Goal: Task Accomplishment & Management: Manage account settings

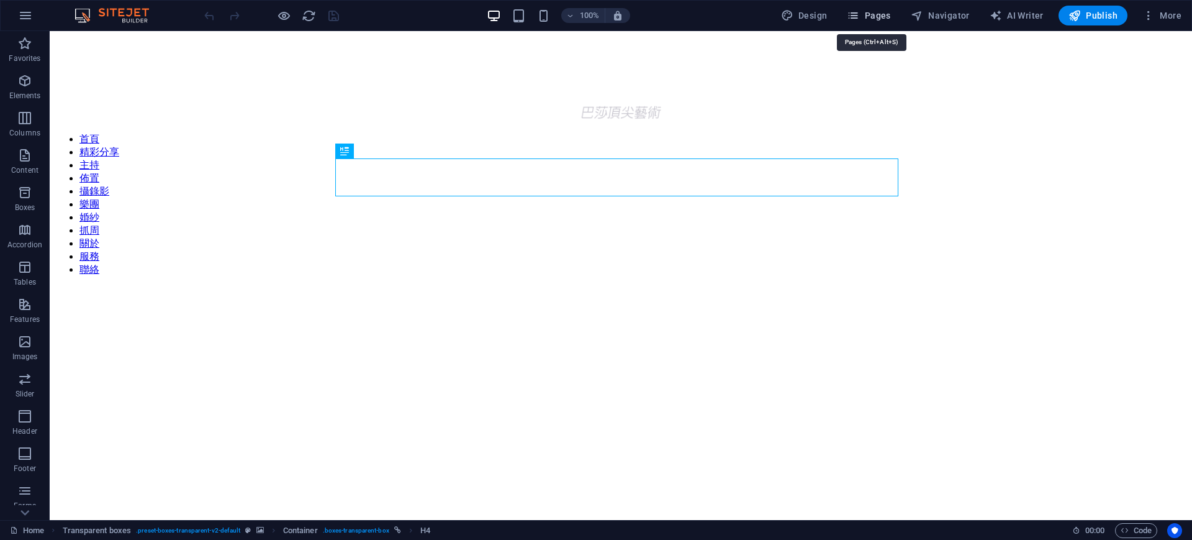
click at [883, 7] on button "Pages" at bounding box center [868, 16] width 53 height 20
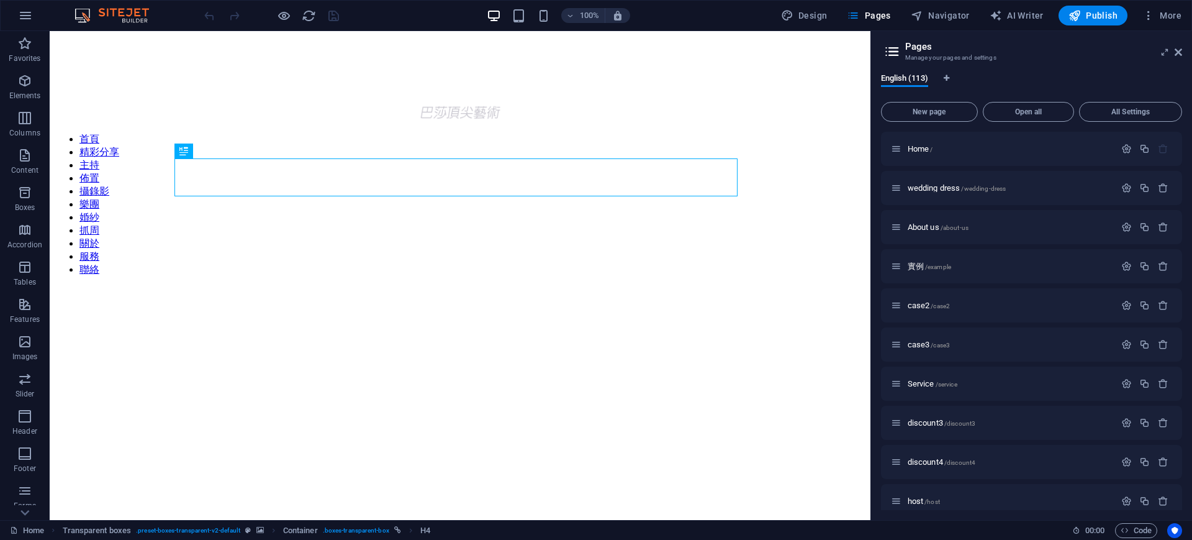
click at [989, 499] on p "host /host" at bounding box center [1010, 501] width 204 height 8
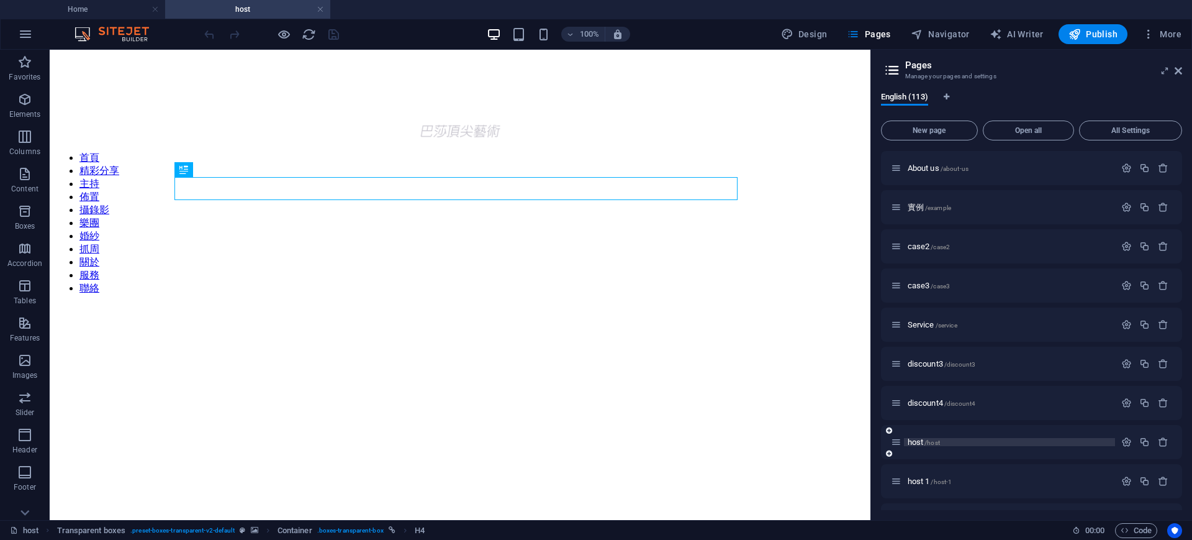
drag, startPoint x: 978, startPoint y: 481, endPoint x: 1059, endPoint y: 415, distance: 104.6
click at [981, 481] on p "host 1 /host-1" at bounding box center [1010, 481] width 204 height 8
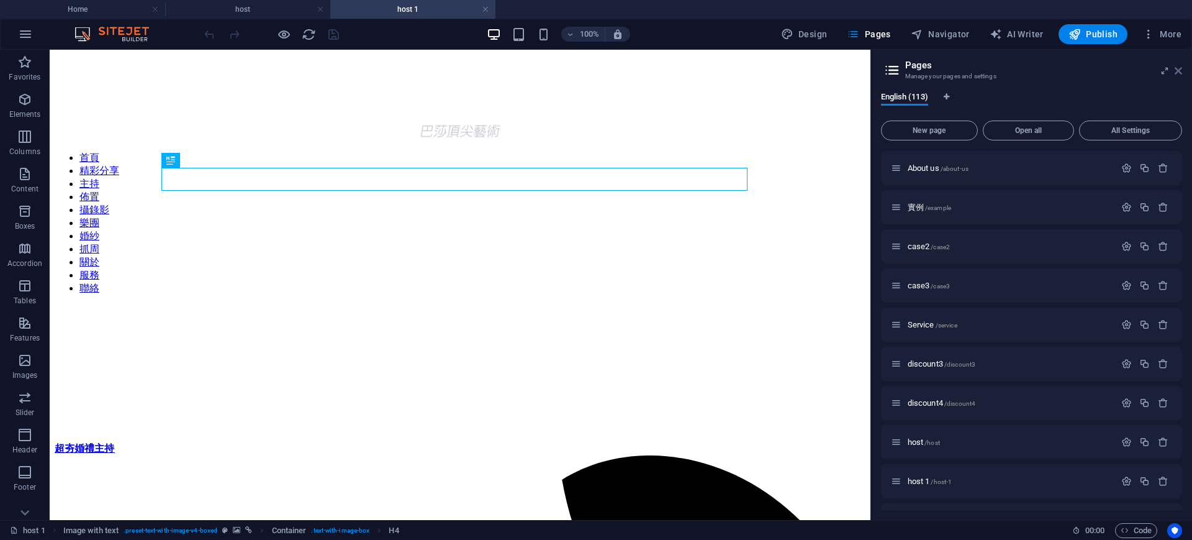
click at [1182, 76] on link at bounding box center [1178, 71] width 7 height 11
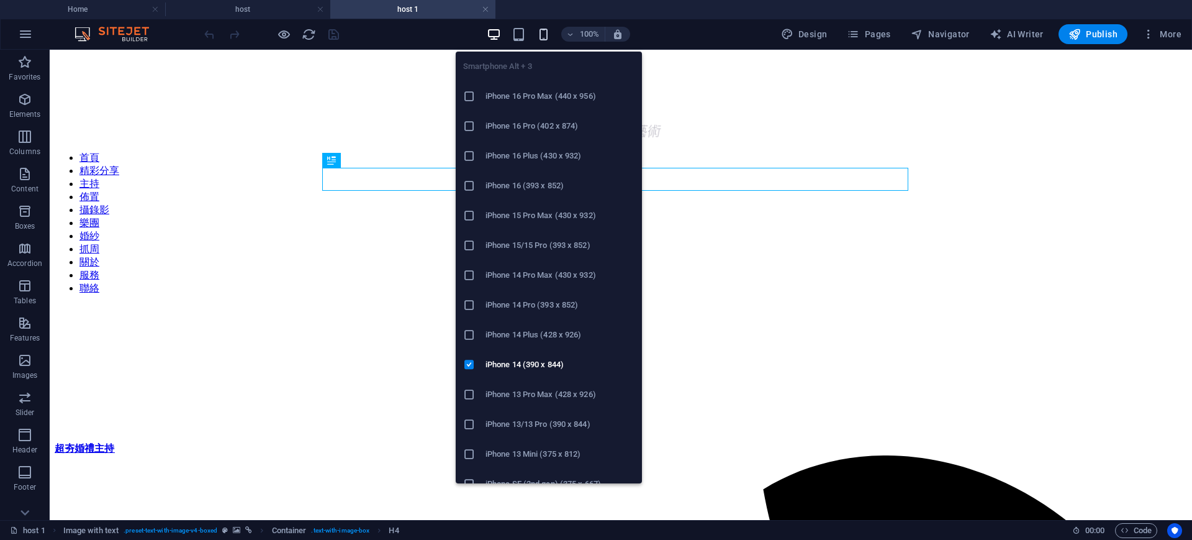
click at [547, 30] on icon "button" at bounding box center [544, 34] width 14 height 14
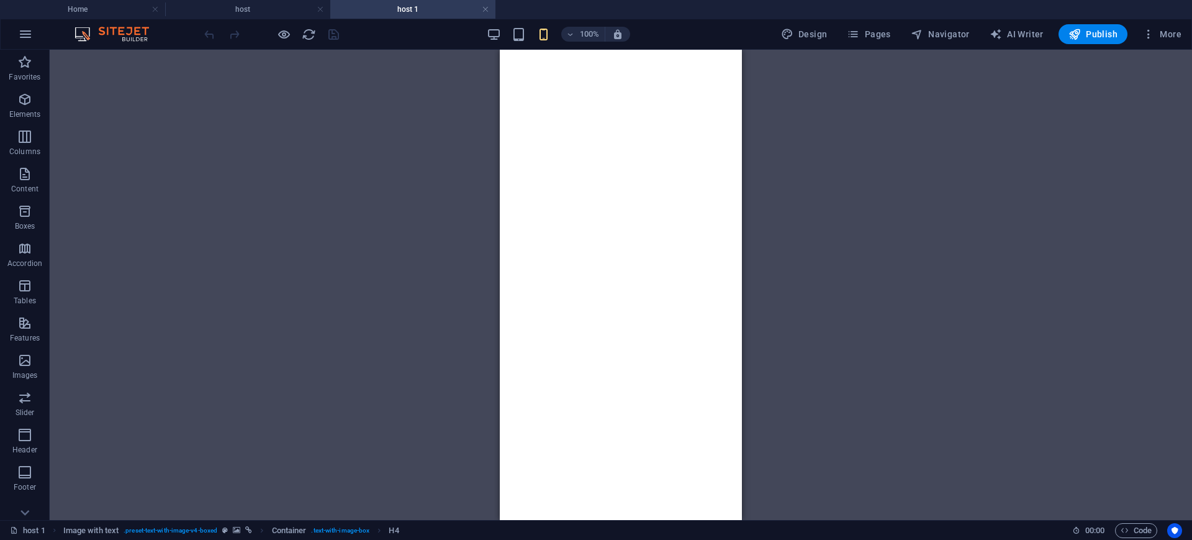
scroll to position [2143, 0]
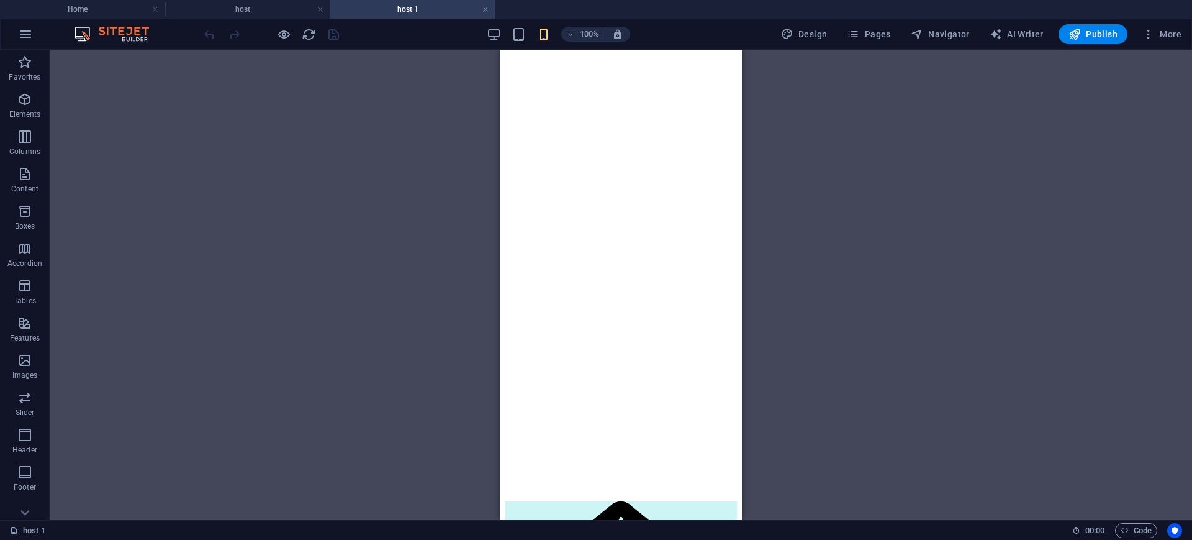
select select "px"
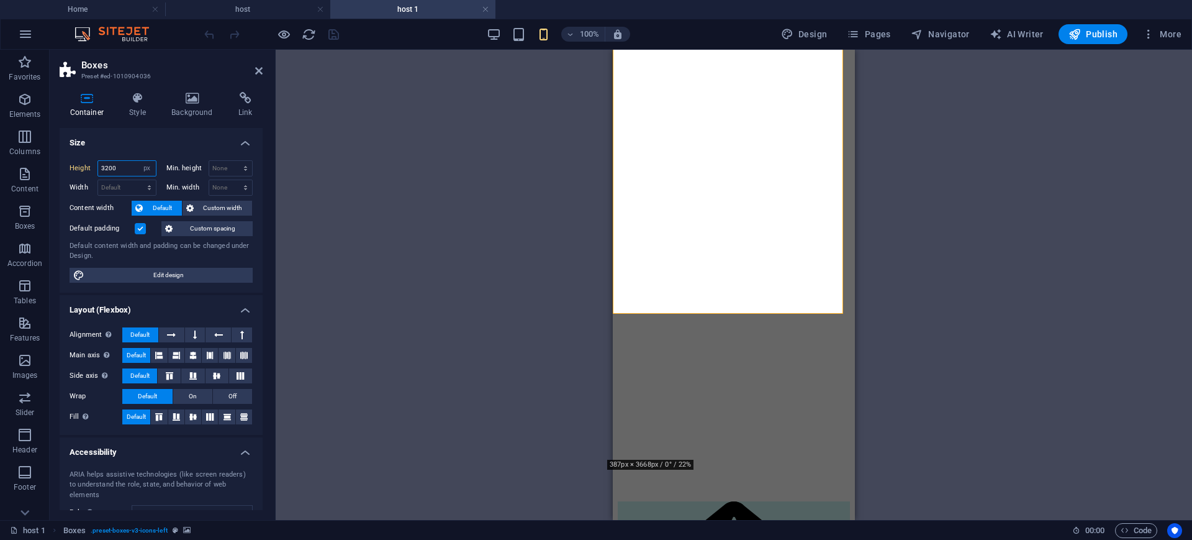
drag, startPoint x: 84, startPoint y: 160, endPoint x: 75, endPoint y: 156, distance: 10.8
click at [75, 156] on div "Height 3200 Default px rem % vh vw Min. height None px rem % vh vw Width Defaul…" at bounding box center [161, 221] width 203 height 142
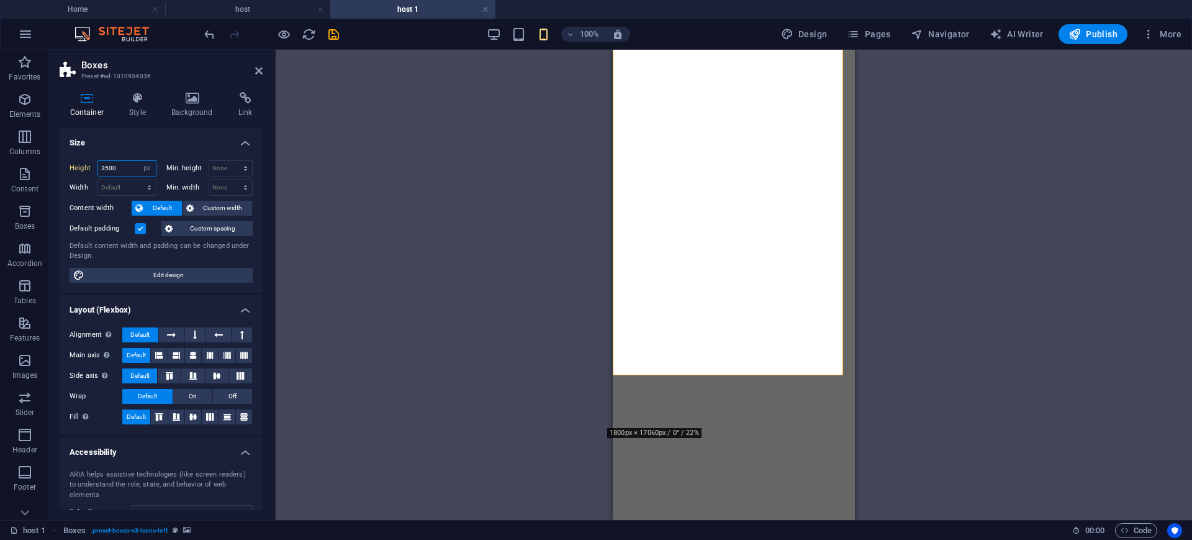
scroll to position [2251, 0]
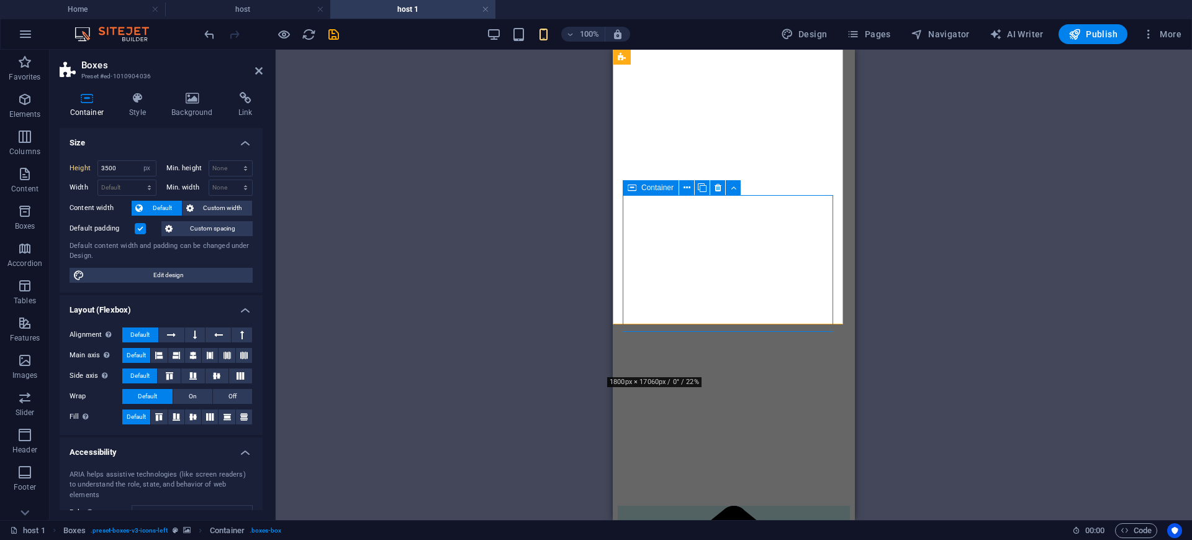
scroll to position [2328, 0]
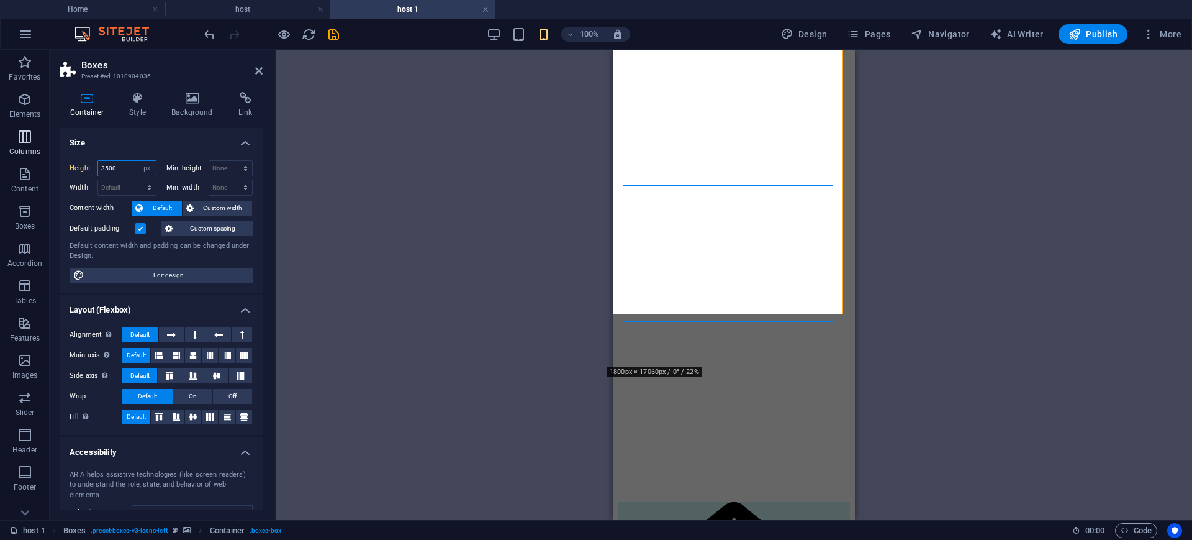
drag, startPoint x: 111, startPoint y: 167, endPoint x: 29, endPoint y: 160, distance: 82.3
click at [29, 160] on section "Favorites Elements Columns Content Boxes Accordion Tables Features Images Slide…" at bounding box center [596, 285] width 1192 height 470
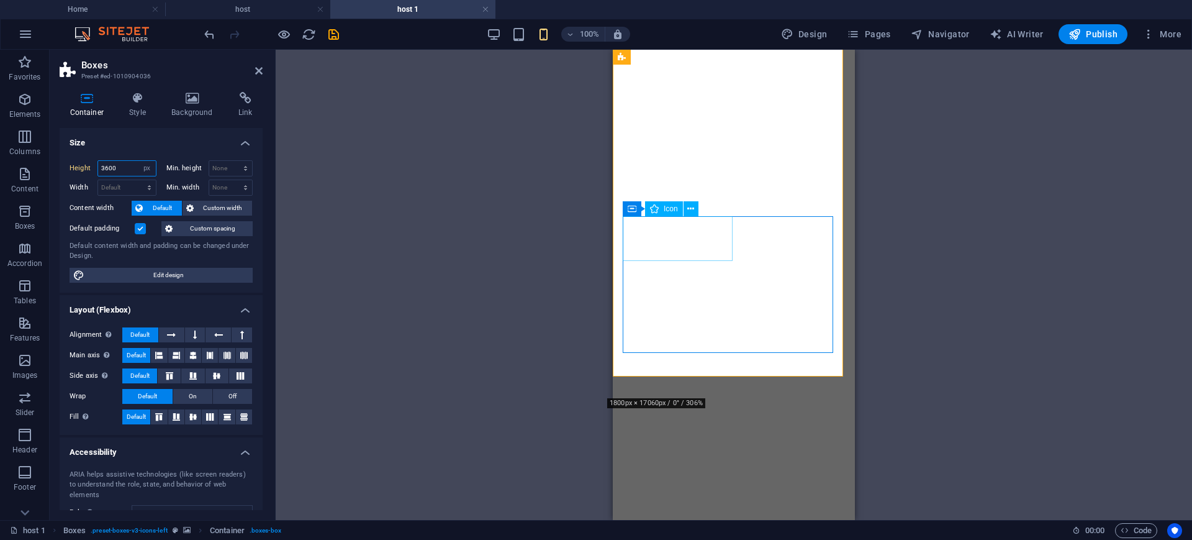
type input "3600"
select select "px"
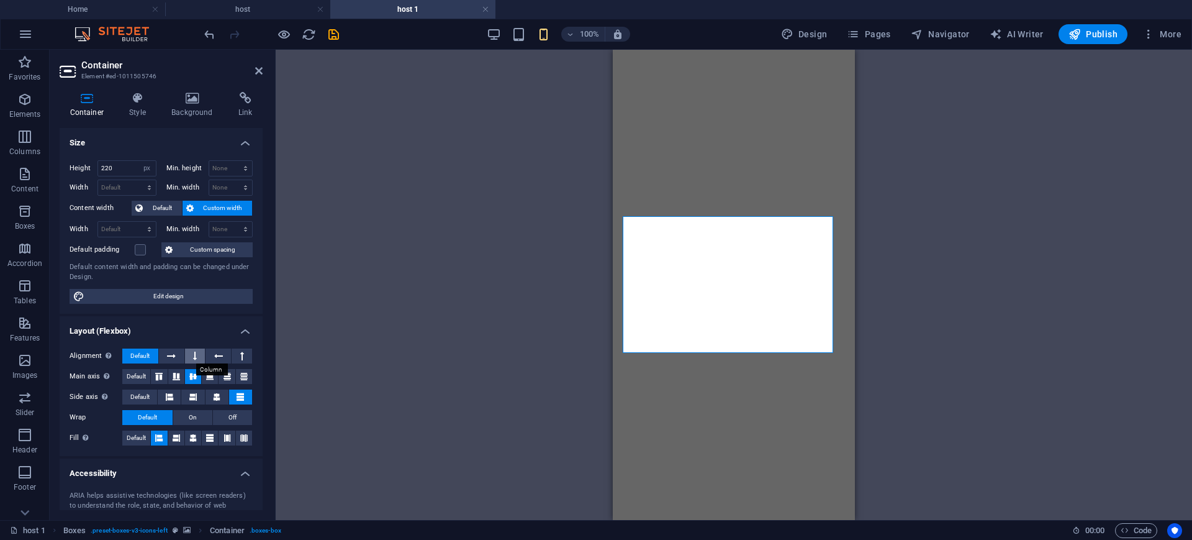
click at [193, 353] on icon at bounding box center [195, 355] width 4 height 15
click at [170, 356] on icon at bounding box center [171, 355] width 9 height 15
click at [145, 351] on span "Default" at bounding box center [139, 355] width 19 height 15
click at [196, 353] on button at bounding box center [195, 355] width 20 height 15
click at [216, 350] on icon at bounding box center [218, 355] width 9 height 15
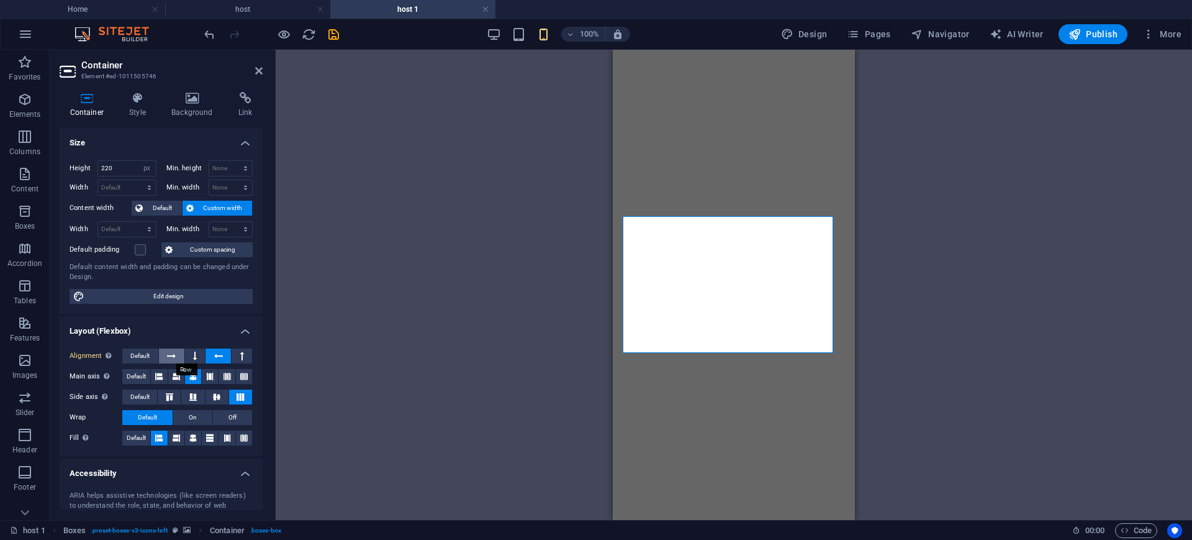
click at [171, 358] on icon at bounding box center [171, 355] width 9 height 15
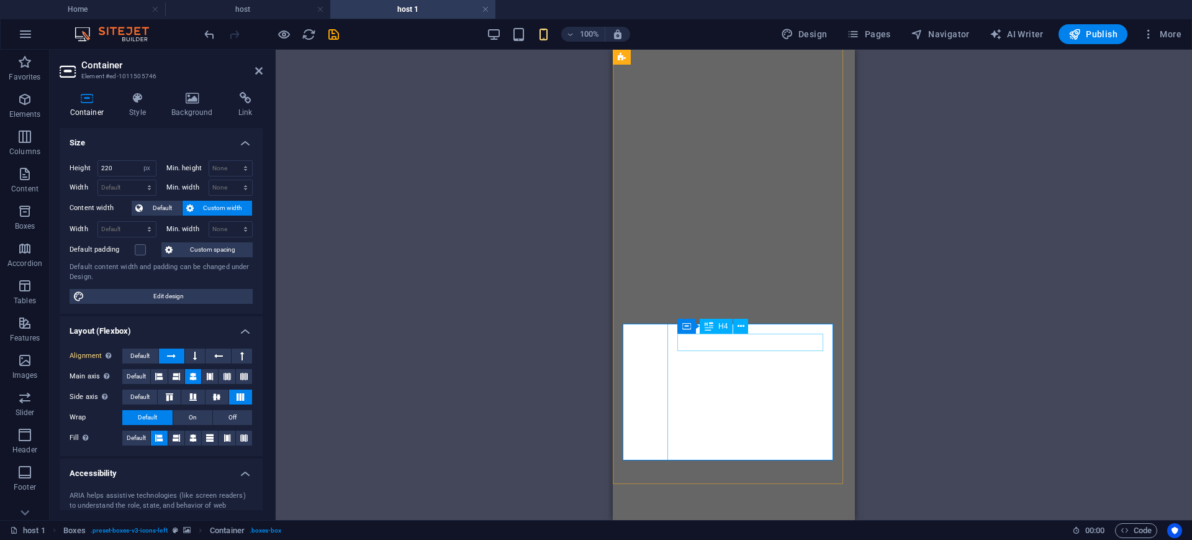
scroll to position [2173, 0]
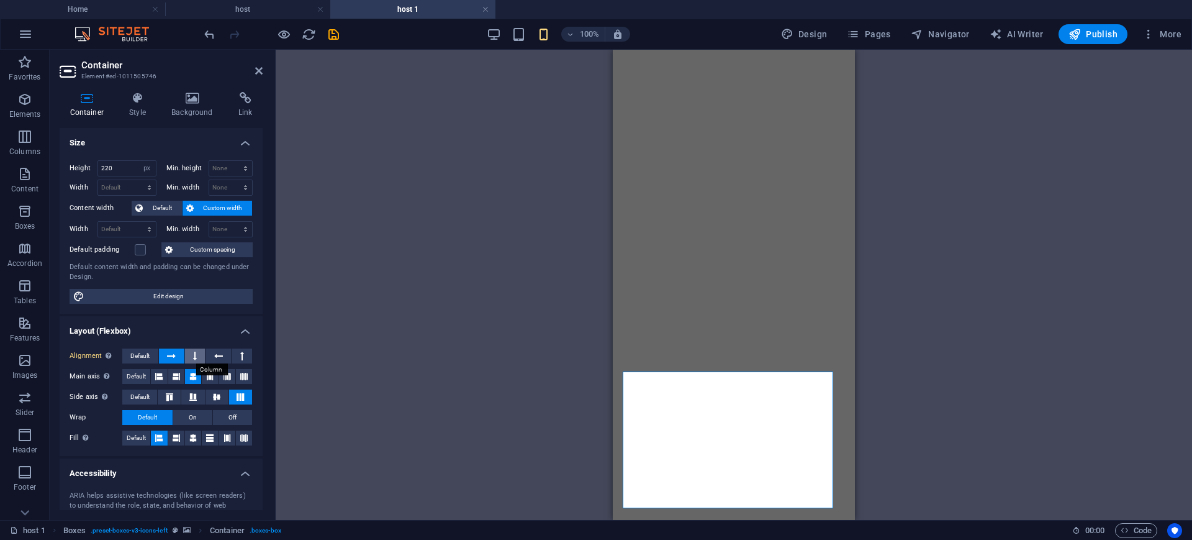
click at [196, 355] on icon at bounding box center [195, 355] width 4 height 15
click at [240, 356] on icon at bounding box center [242, 355] width 4 height 15
click at [194, 355] on icon at bounding box center [195, 355] width 4 height 15
click at [172, 357] on icon at bounding box center [171, 355] width 9 height 15
click at [149, 355] on span "Default" at bounding box center [139, 355] width 19 height 15
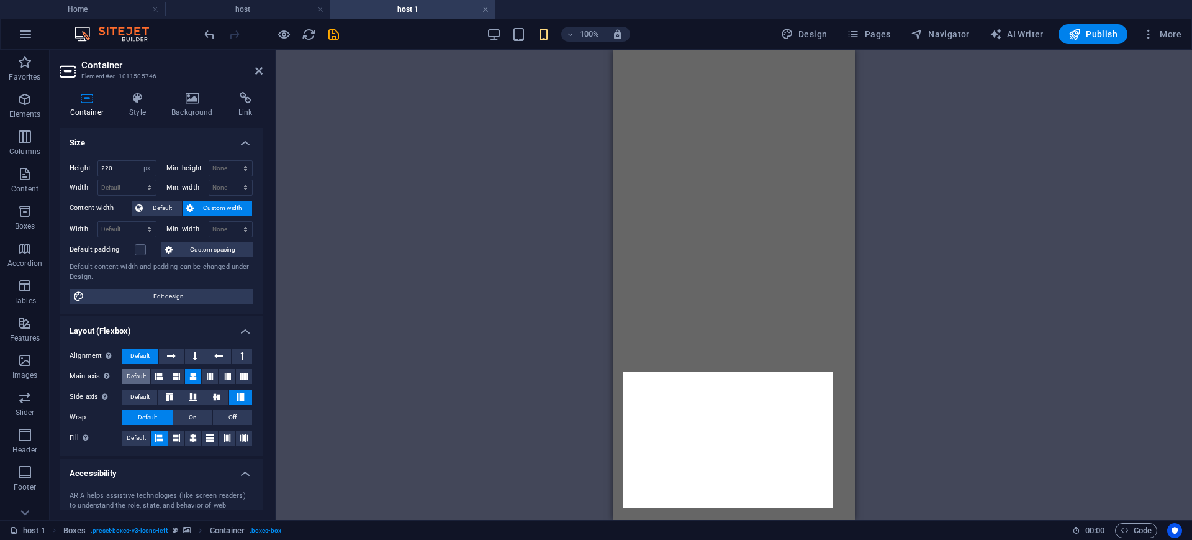
click at [142, 370] on span "Default" at bounding box center [136, 376] width 19 height 15
click at [148, 381] on button "Default" at bounding box center [136, 376] width 28 height 15
click at [145, 392] on span "Default" at bounding box center [139, 396] width 19 height 15
click at [197, 400] on icon at bounding box center [193, 396] width 15 height 7
click at [215, 399] on icon at bounding box center [216, 396] width 15 height 7
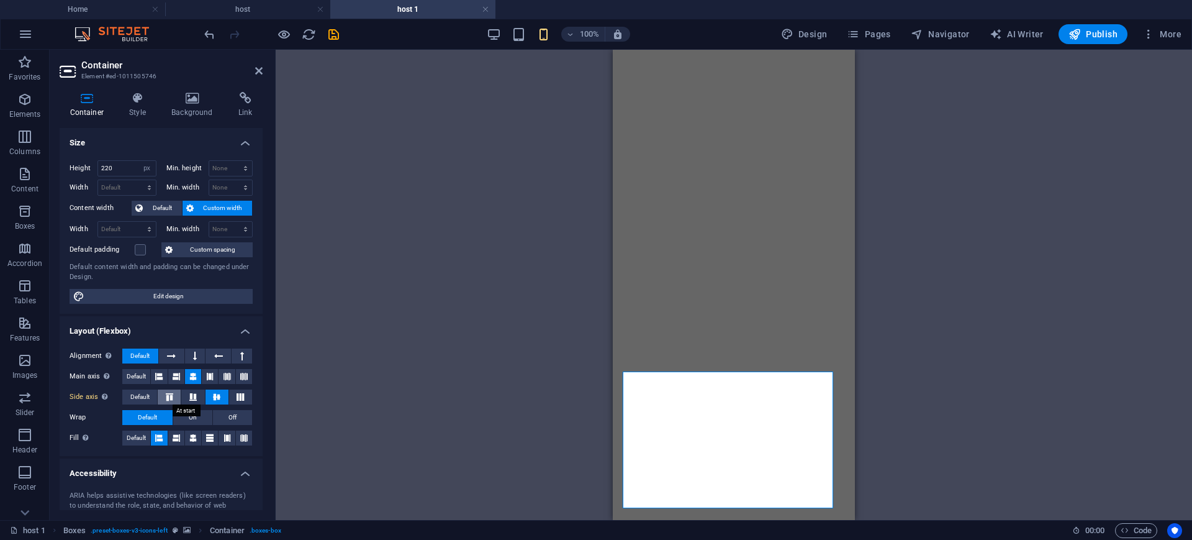
click at [165, 397] on icon at bounding box center [169, 396] width 15 height 7
click at [238, 394] on icon at bounding box center [240, 396] width 15 height 7
click at [189, 437] on icon at bounding box center [192, 437] width 7 height 15
click at [204, 435] on button at bounding box center [210, 437] width 16 height 15
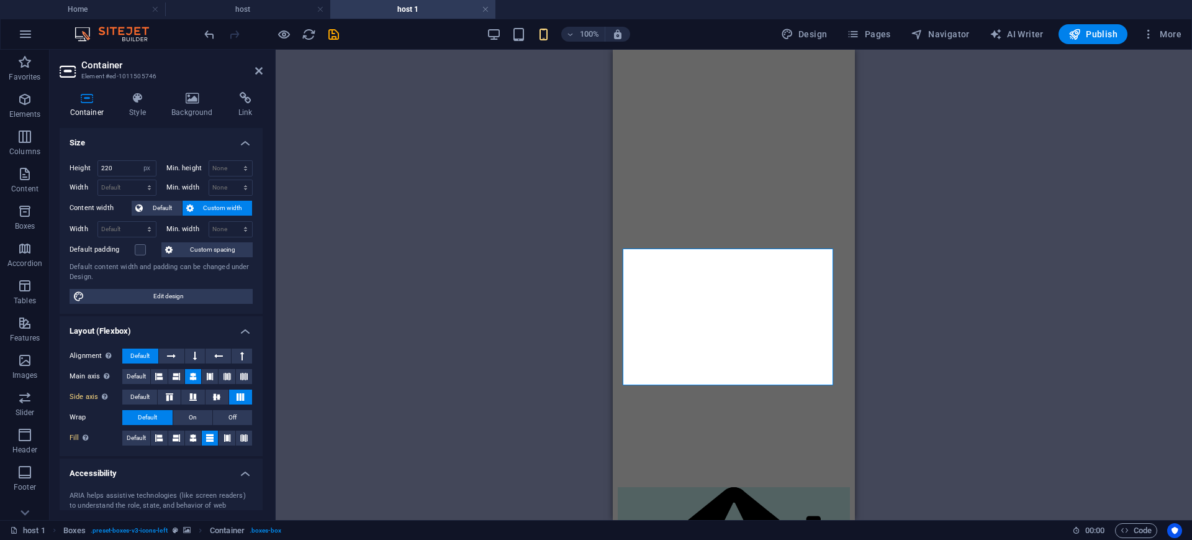
scroll to position [2406, 0]
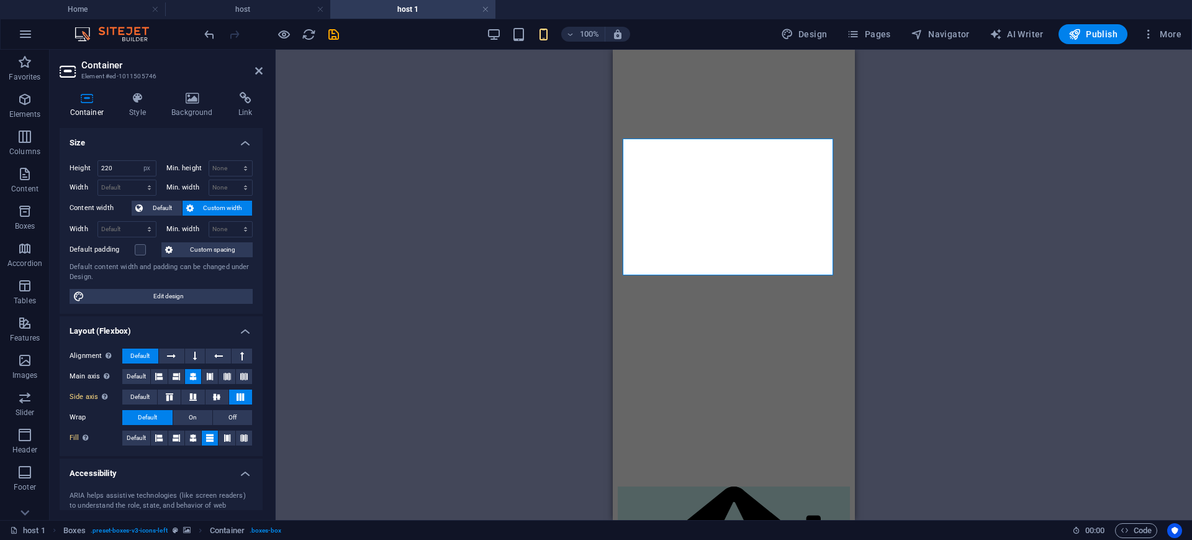
select select "px"
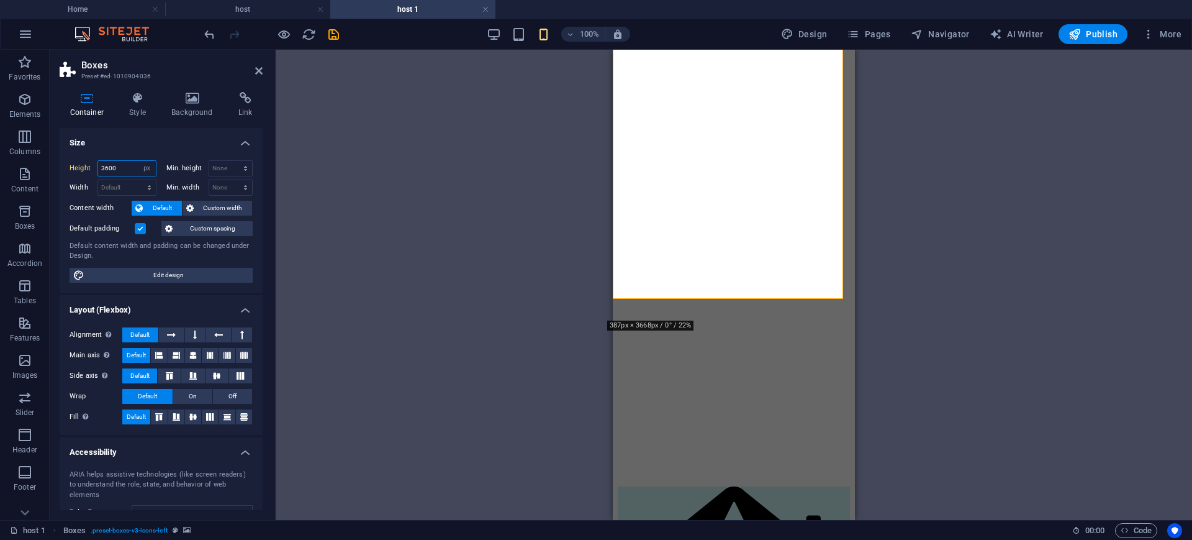
drag, startPoint x: 124, startPoint y: 165, endPoint x: 58, endPoint y: 146, distance: 68.4
click at [60, 147] on li "Size Height 3600 Default px rem % vh vw Min. height None px rem % vh vw Width D…" at bounding box center [161, 210] width 203 height 165
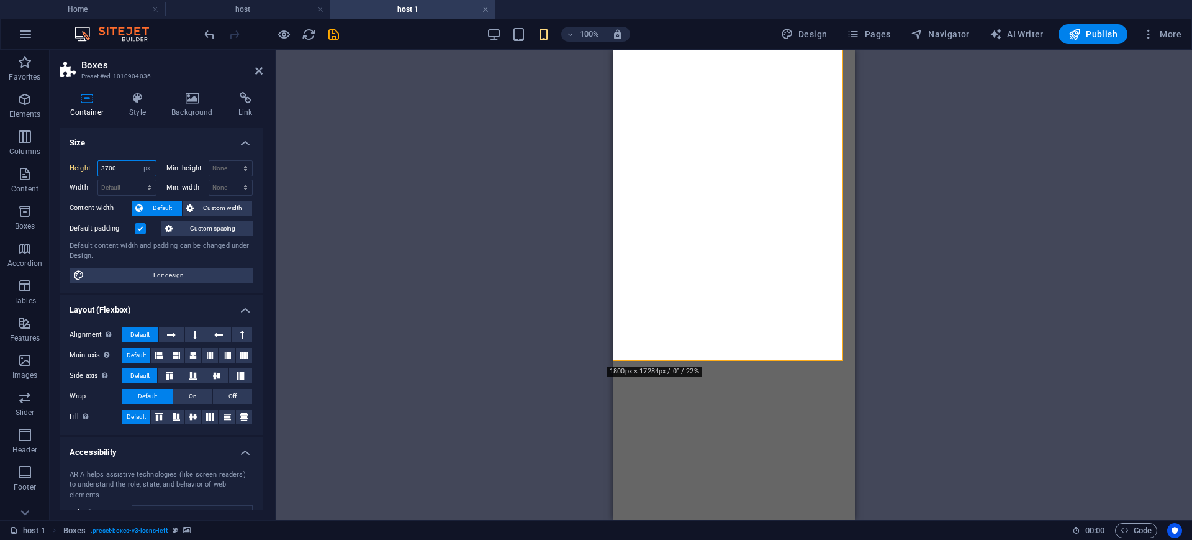
scroll to position [2264, 0]
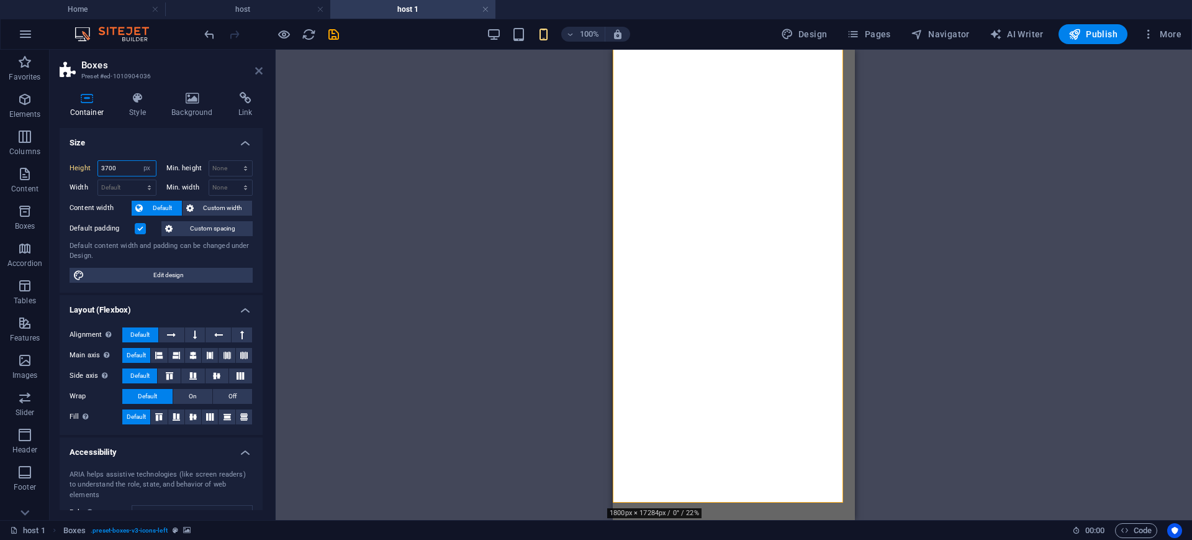
type input "3700"
click at [262, 71] on icon at bounding box center [258, 71] width 7 height 10
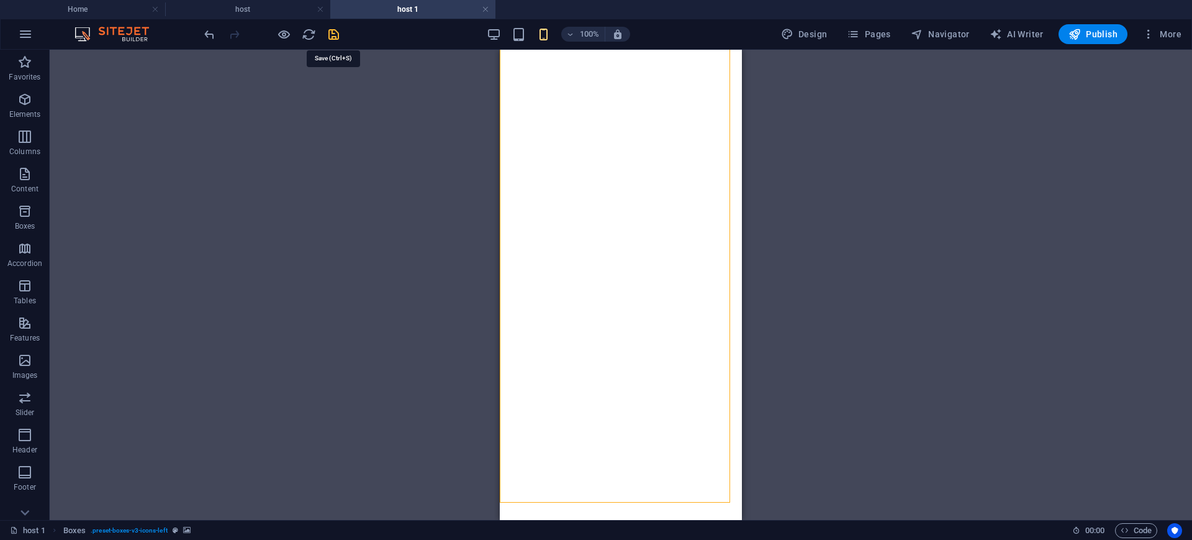
click at [338, 31] on icon "save" at bounding box center [334, 34] width 14 height 14
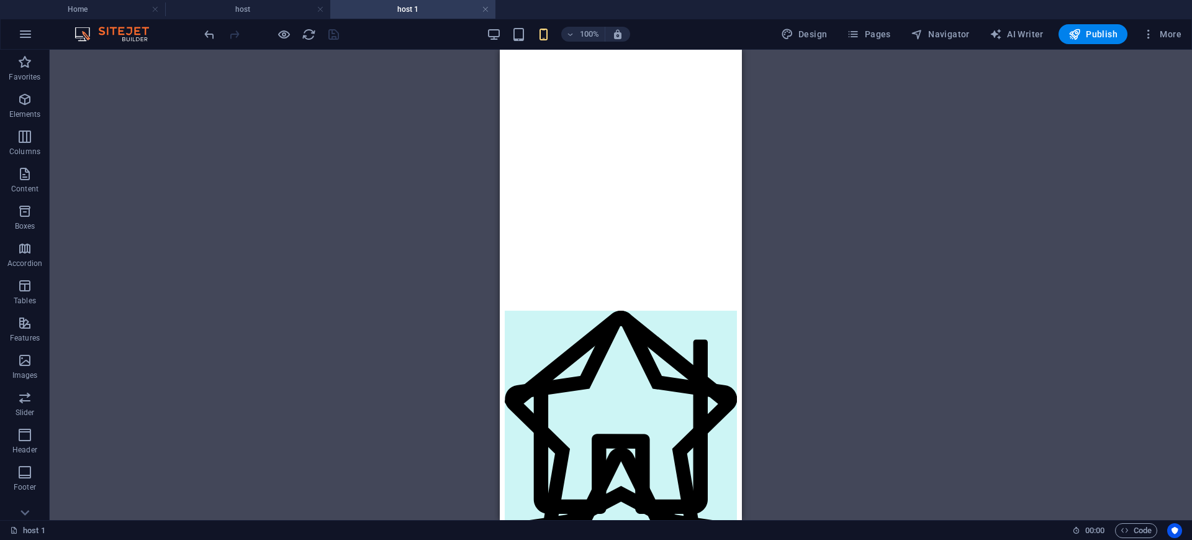
scroll to position [0, 0]
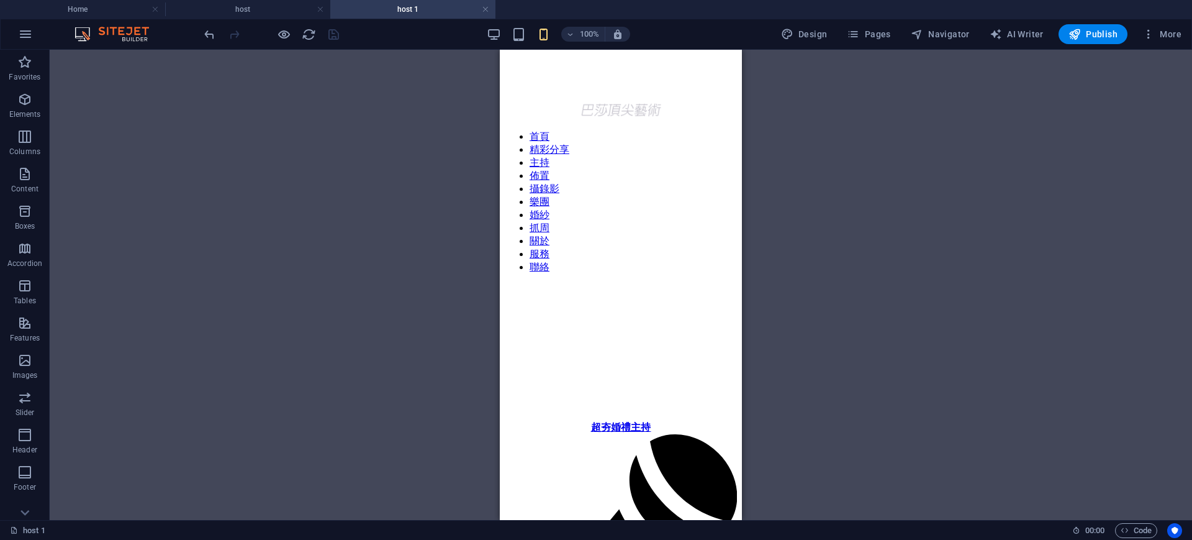
drag, startPoint x: 739, startPoint y: 417, endPoint x: 1246, endPoint y: 102, distance: 596.8
click at [335, 34] on div at bounding box center [271, 34] width 139 height 20
click at [871, 29] on span "Pages" at bounding box center [868, 34] width 43 height 12
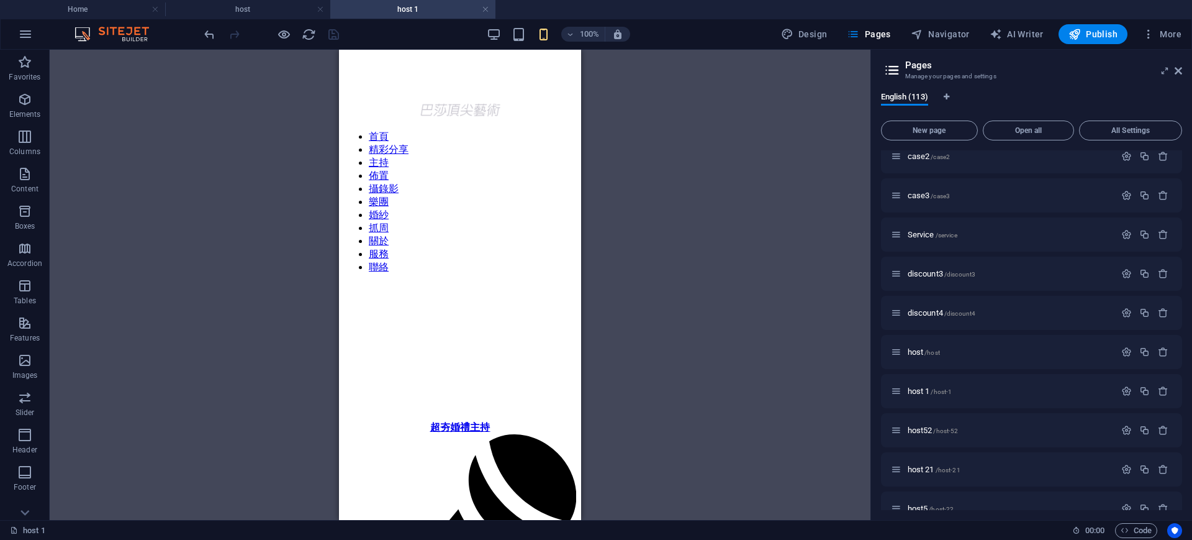
scroll to position [214, 0]
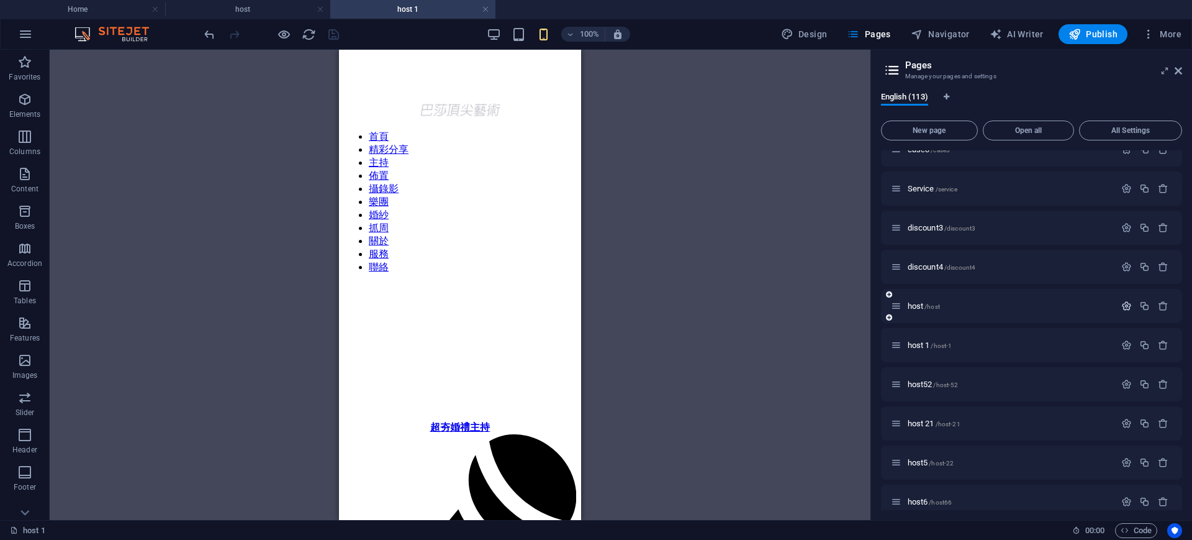
click at [1122, 307] on icon "button" at bounding box center [1127, 306] width 11 height 11
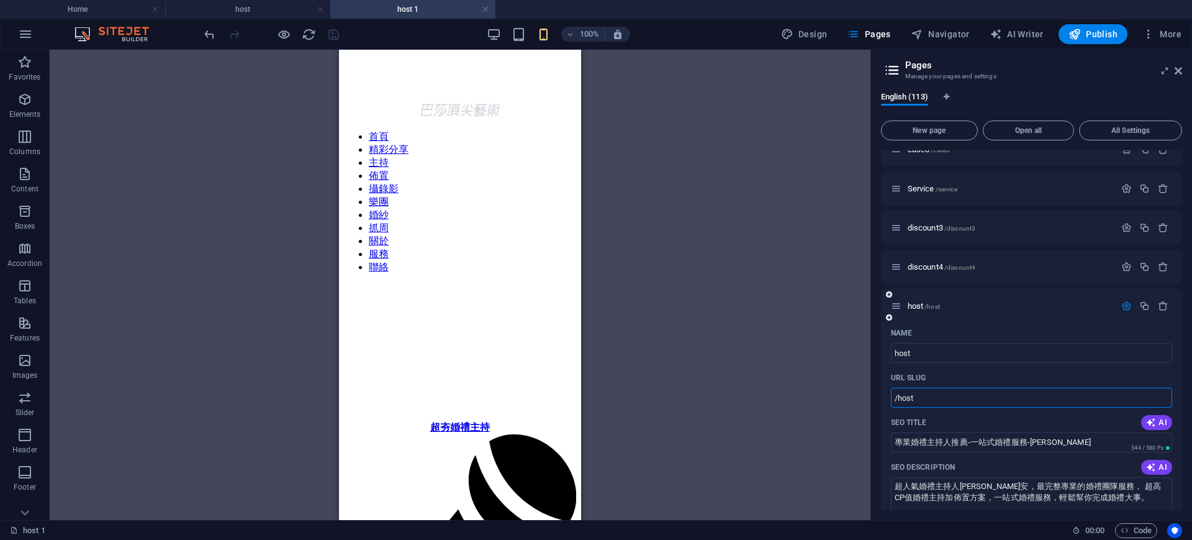
click at [953, 398] on input "/host" at bounding box center [1032, 398] width 282 height 20
click at [1055, 442] on input "專業婚禮主持人推薦-一站式婚禮服務-巴莎" at bounding box center [1032, 442] width 282 height 20
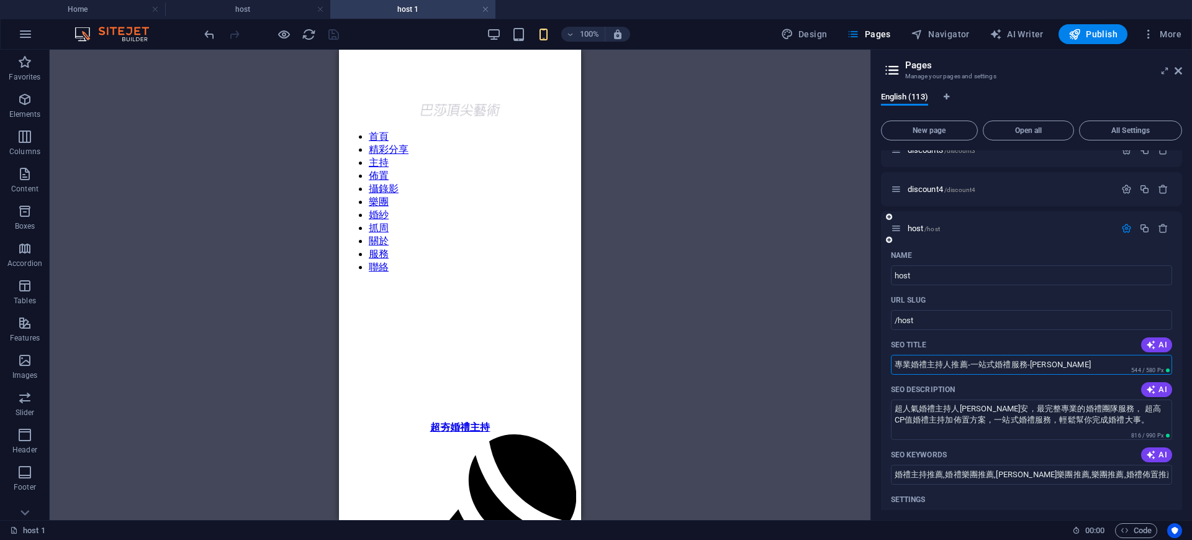
click at [1122, 225] on icon "button" at bounding box center [1127, 228] width 11 height 11
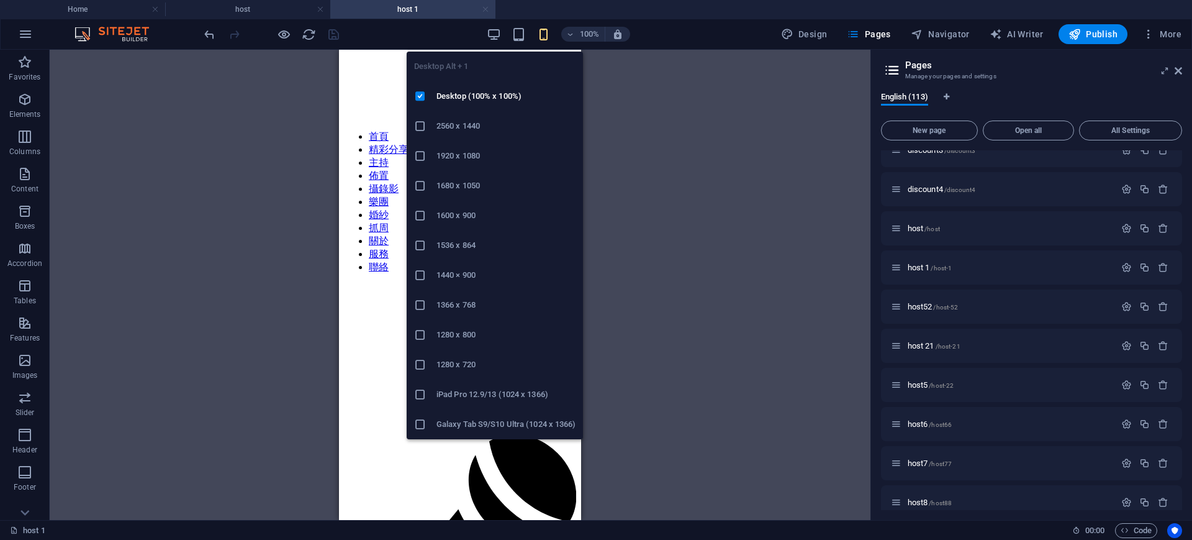
drag, startPoint x: 493, startPoint y: 39, endPoint x: 486, endPoint y: 12, distance: 27.0
click at [494, 39] on icon "button" at bounding box center [494, 34] width 14 height 14
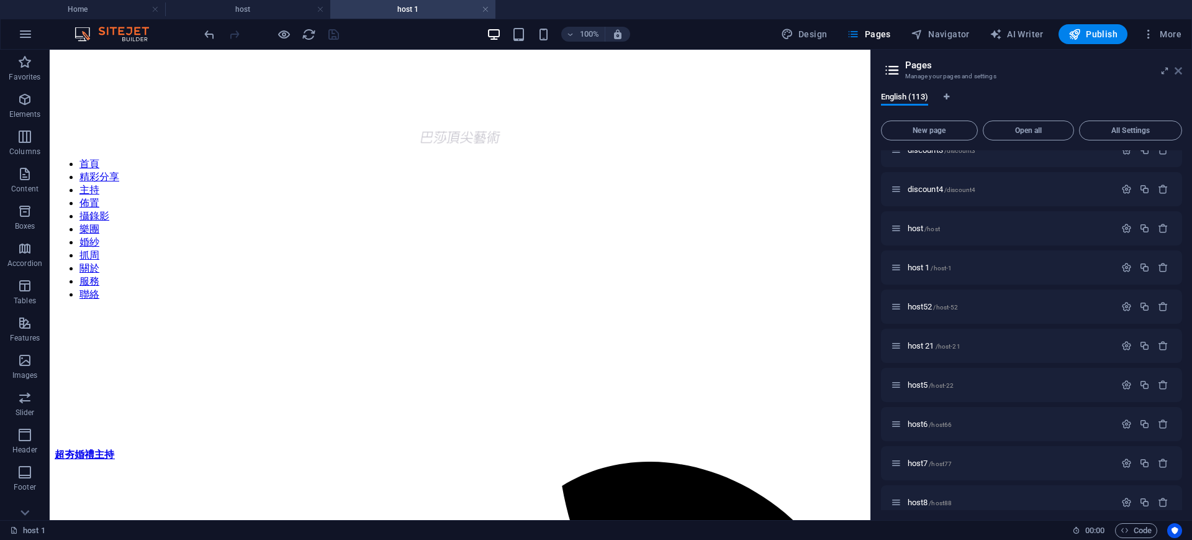
click at [1176, 71] on icon at bounding box center [1178, 71] width 7 height 10
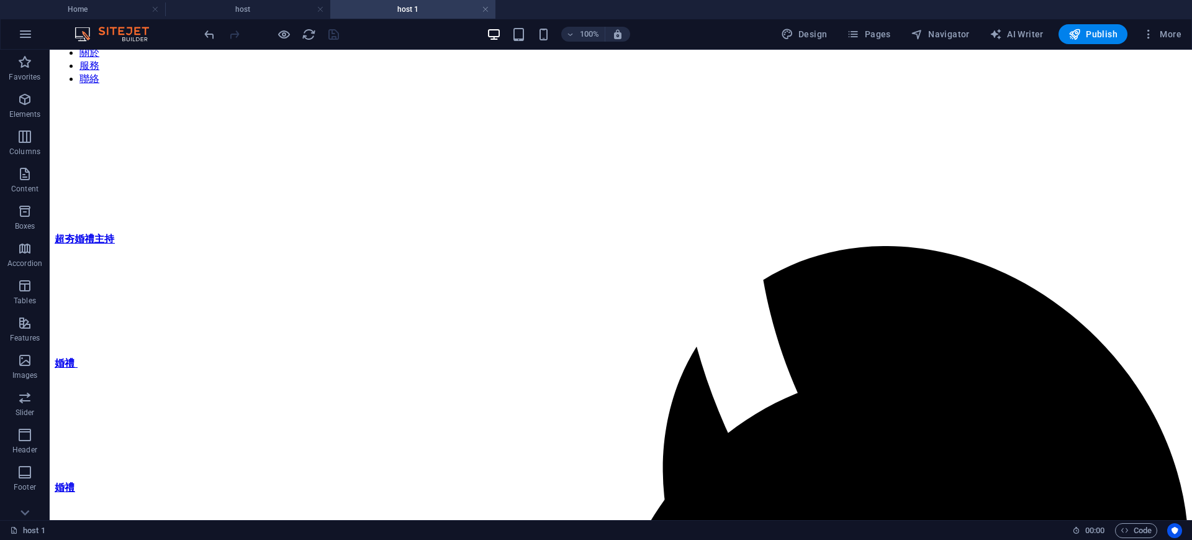
scroll to position [0, 0]
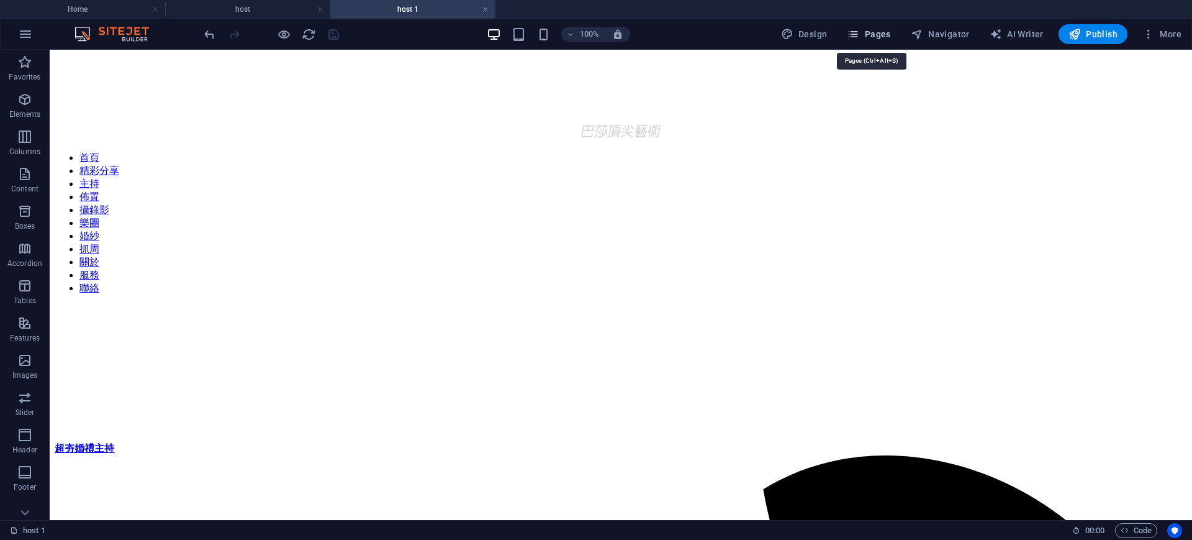
click at [881, 35] on span "Pages" at bounding box center [868, 34] width 43 height 12
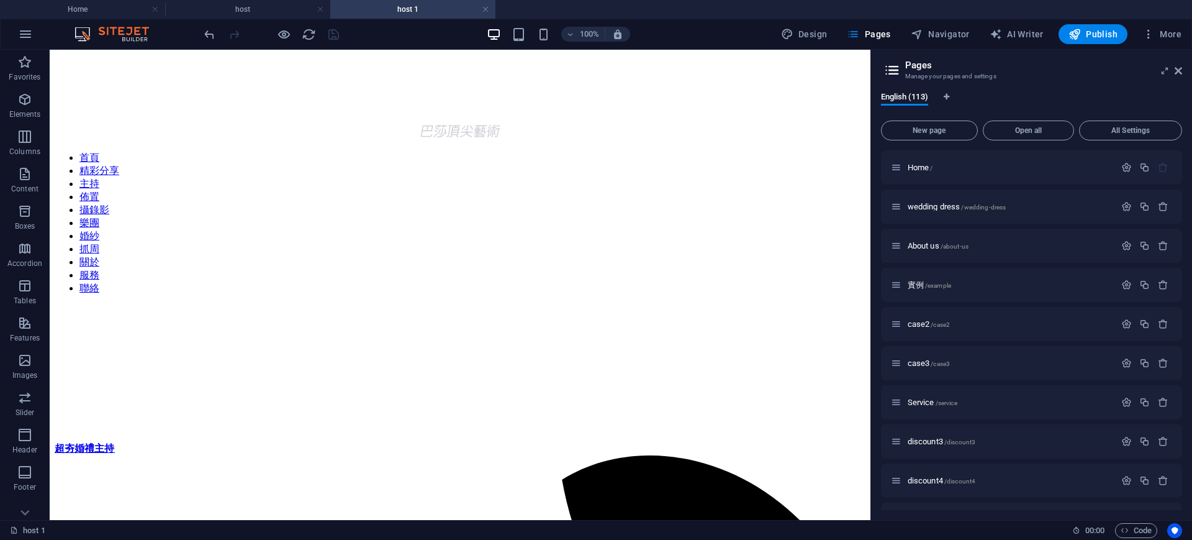
drag, startPoint x: 1182, startPoint y: 178, endPoint x: 1192, endPoint y: 229, distance: 51.3
click at [1189, 414] on div "English (113) New page Open all All Settings Home / wedding dress /wedding-dres…" at bounding box center [1032, 301] width 322 height 438
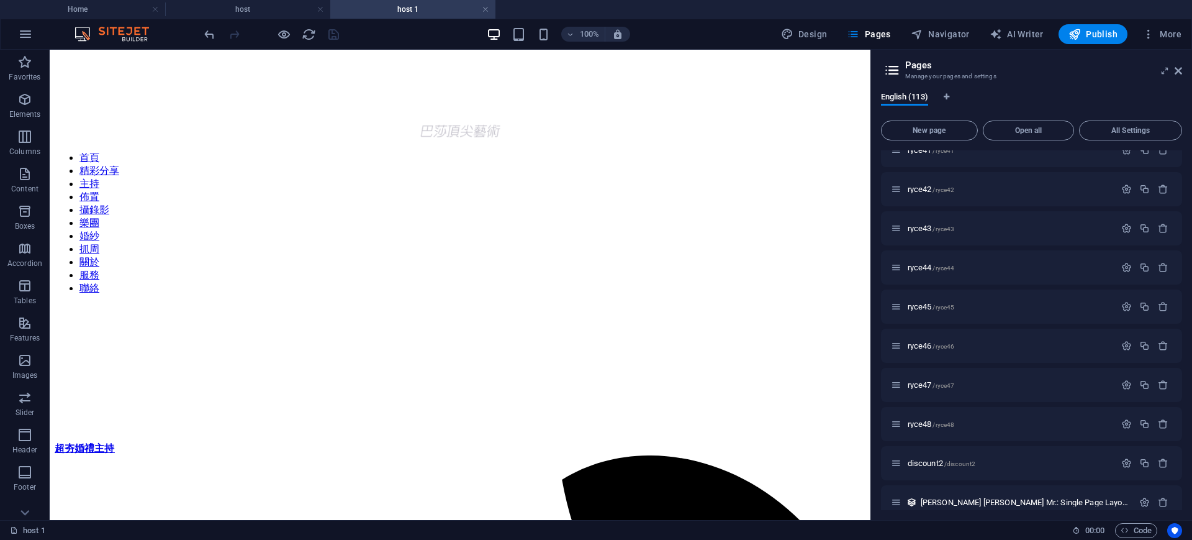
scroll to position [4001, 0]
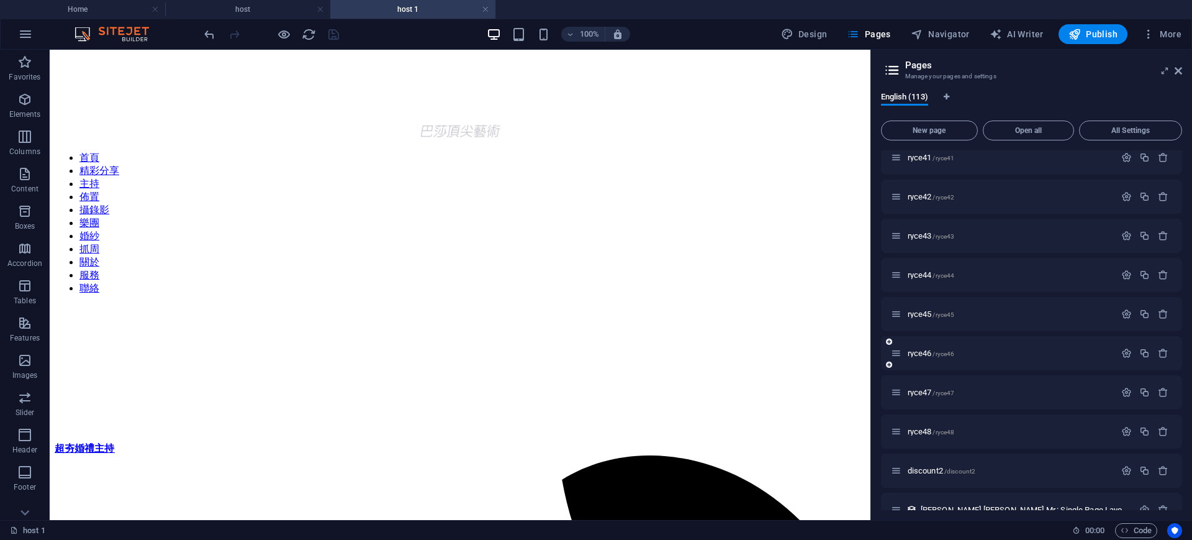
click at [1084, 313] on p "ryce45 /ryce45" at bounding box center [1010, 314] width 204 height 8
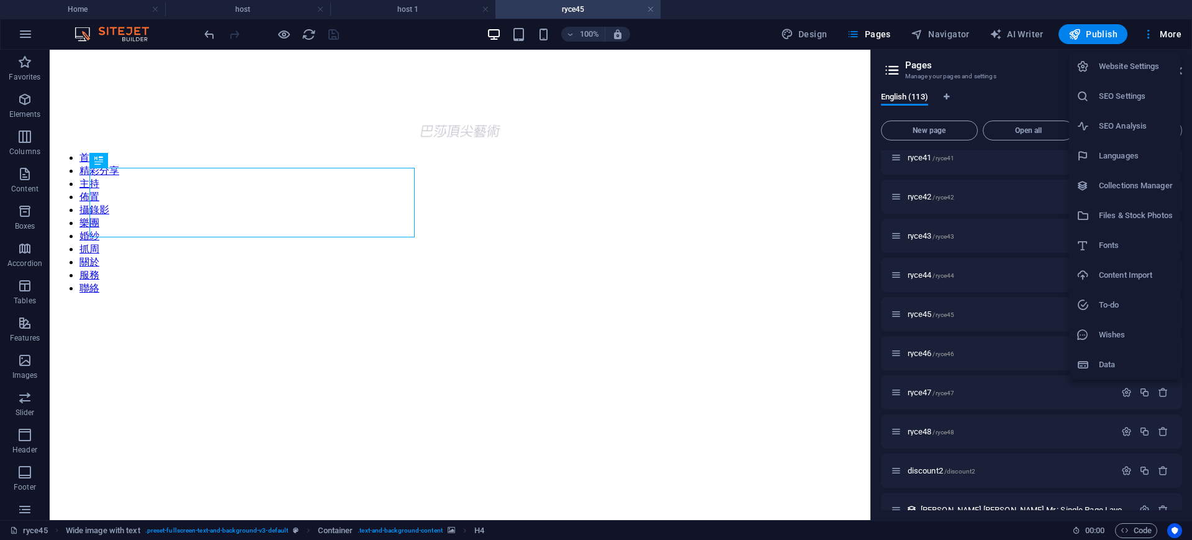
scroll to position [0, 0]
click at [1166, 32] on div at bounding box center [596, 270] width 1192 height 540
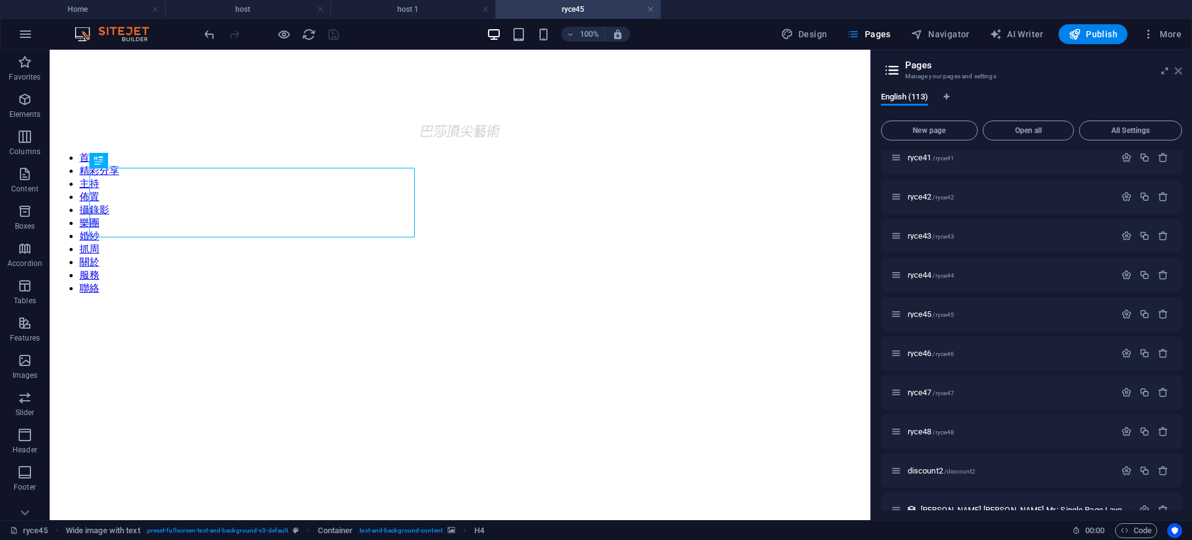
drag, startPoint x: 1178, startPoint y: 73, endPoint x: 852, endPoint y: 211, distance: 353.2
click at [1178, 73] on icon at bounding box center [1178, 71] width 7 height 10
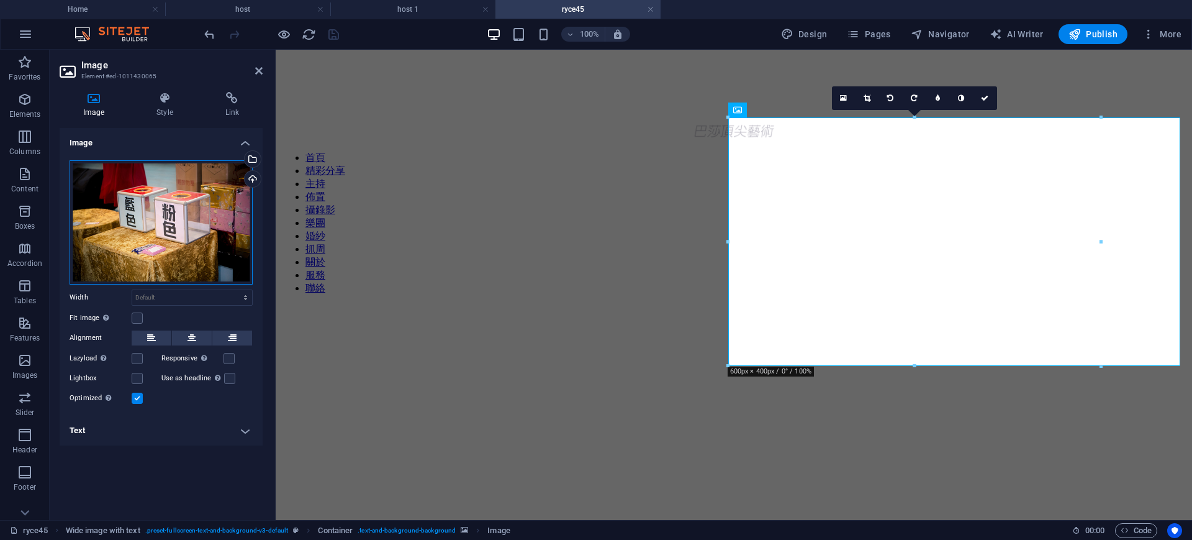
click at [160, 202] on div "Drag files here, click to choose files or select files from Files or our free s…" at bounding box center [161, 222] width 183 height 124
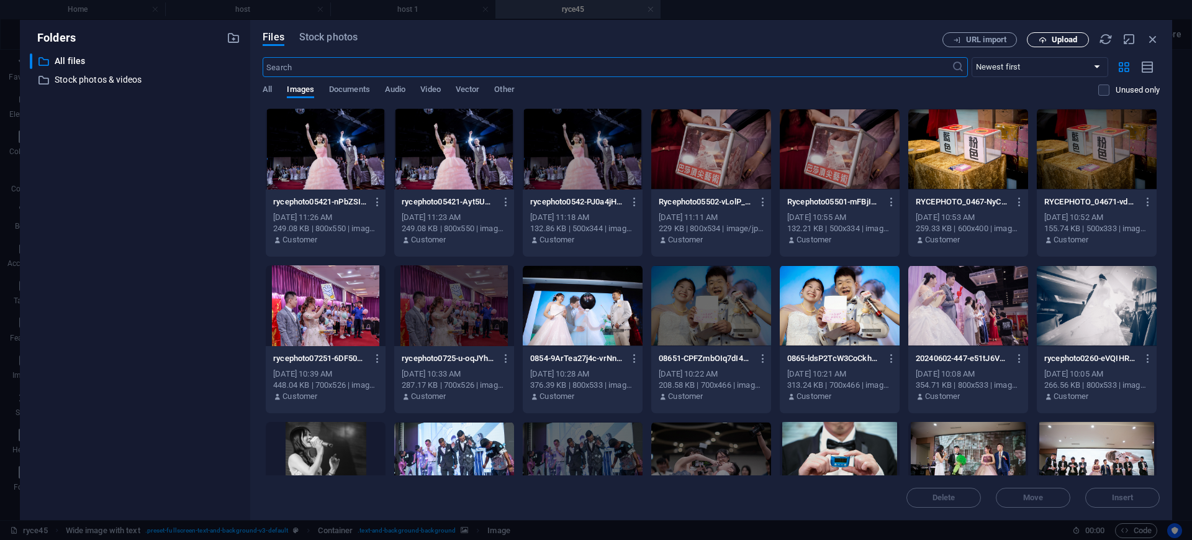
click at [1065, 42] on span "Upload" at bounding box center [1064, 39] width 25 height 7
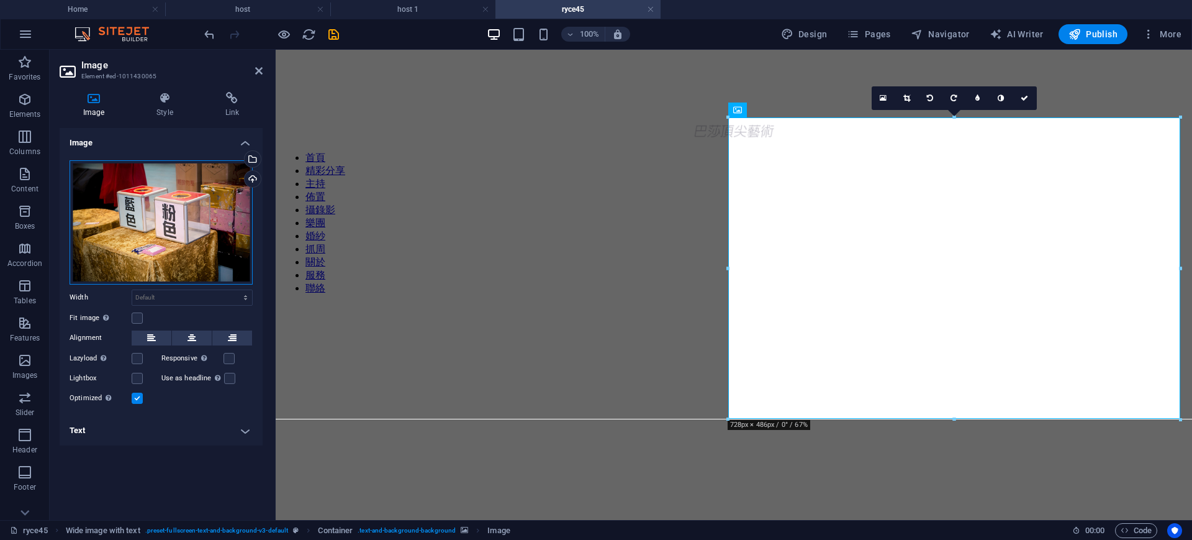
click at [201, 225] on div "Drag files here, click to choose files or select files from Files or our free s…" at bounding box center [161, 222] width 183 height 124
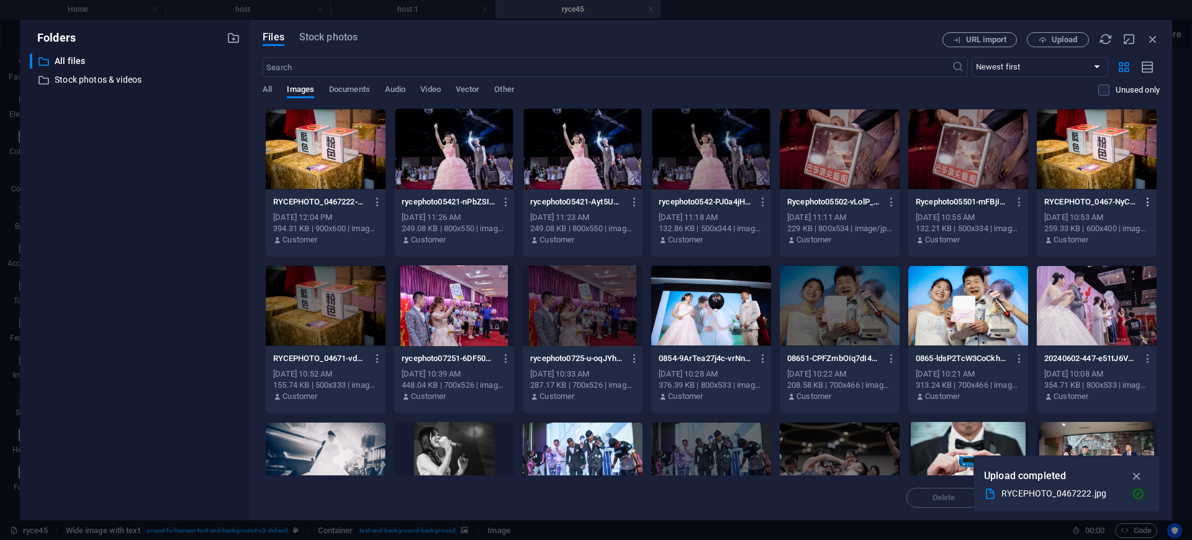
click at [1150, 204] on icon "button" at bounding box center [1149, 201] width 12 height 11
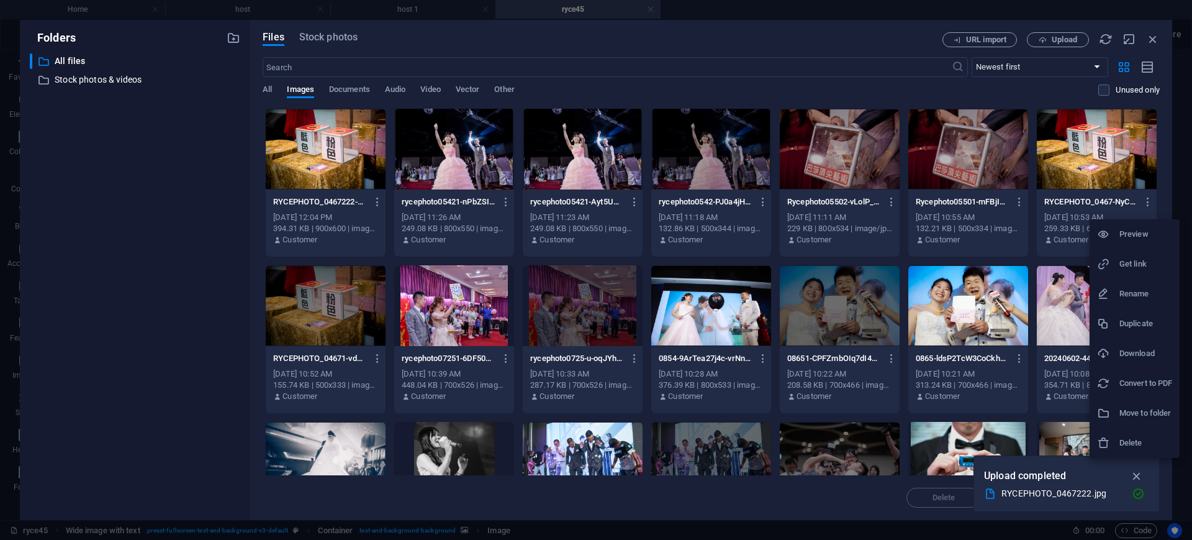
click at [1143, 443] on h6 "Delete" at bounding box center [1146, 442] width 53 height 15
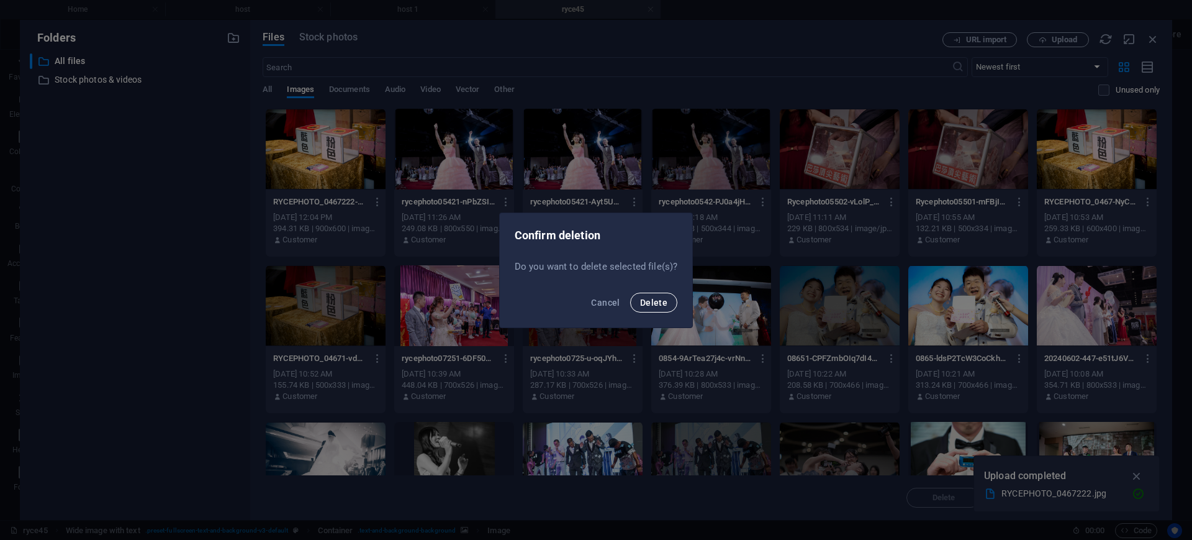
click at [648, 300] on span "Delete" at bounding box center [653, 302] width 27 height 10
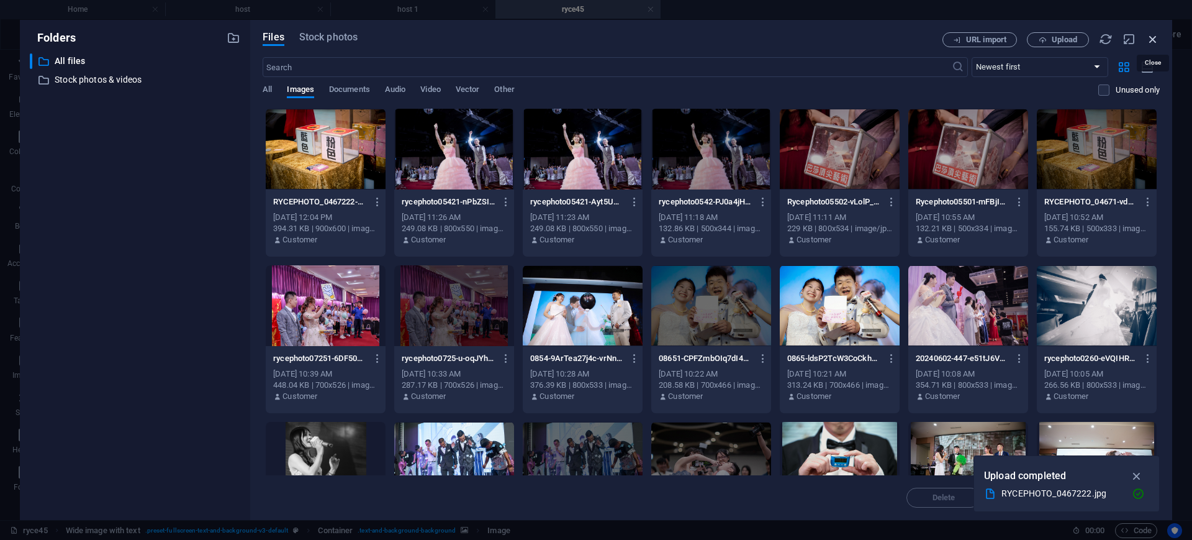
click at [1157, 41] on icon "button" at bounding box center [1153, 39] width 14 height 14
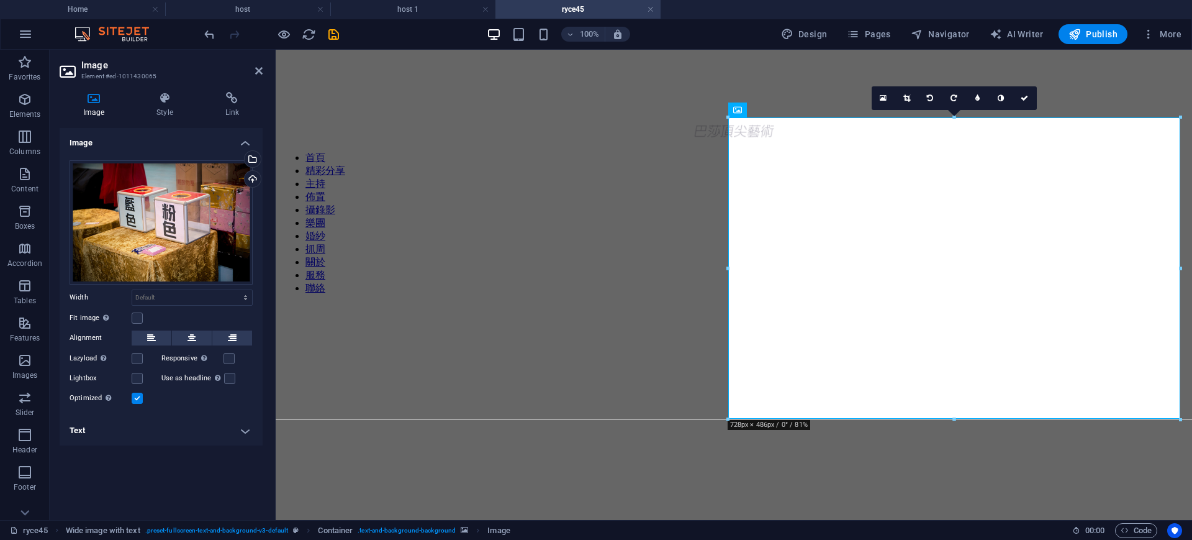
drag, startPoint x: 253, startPoint y: 6, endPoint x: 354, endPoint y: 42, distance: 106.9
click at [258, 66] on icon at bounding box center [258, 71] width 7 height 10
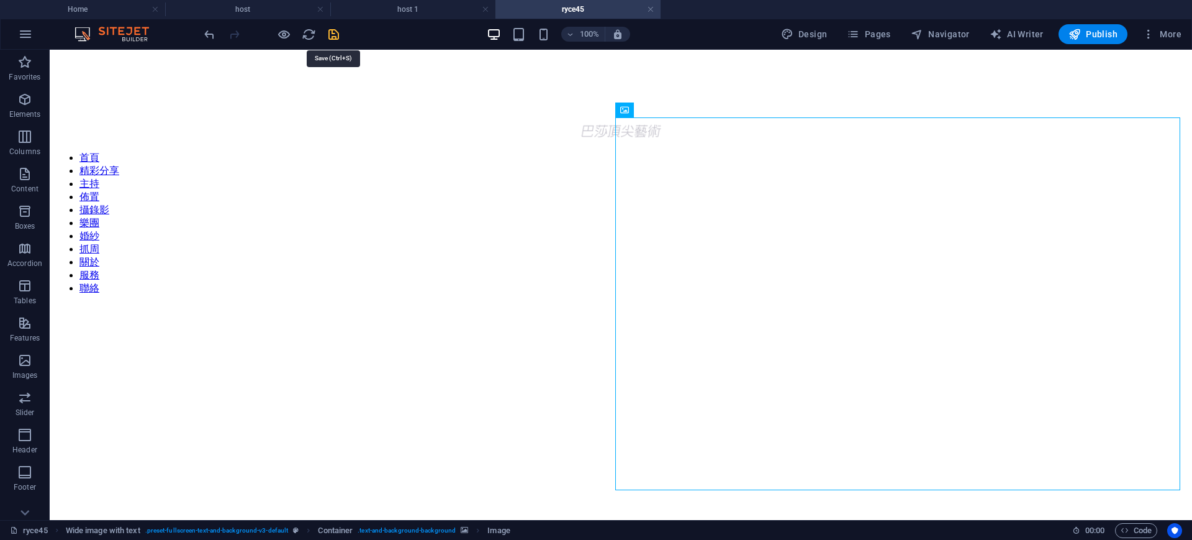
click at [332, 30] on icon "save" at bounding box center [334, 34] width 14 height 14
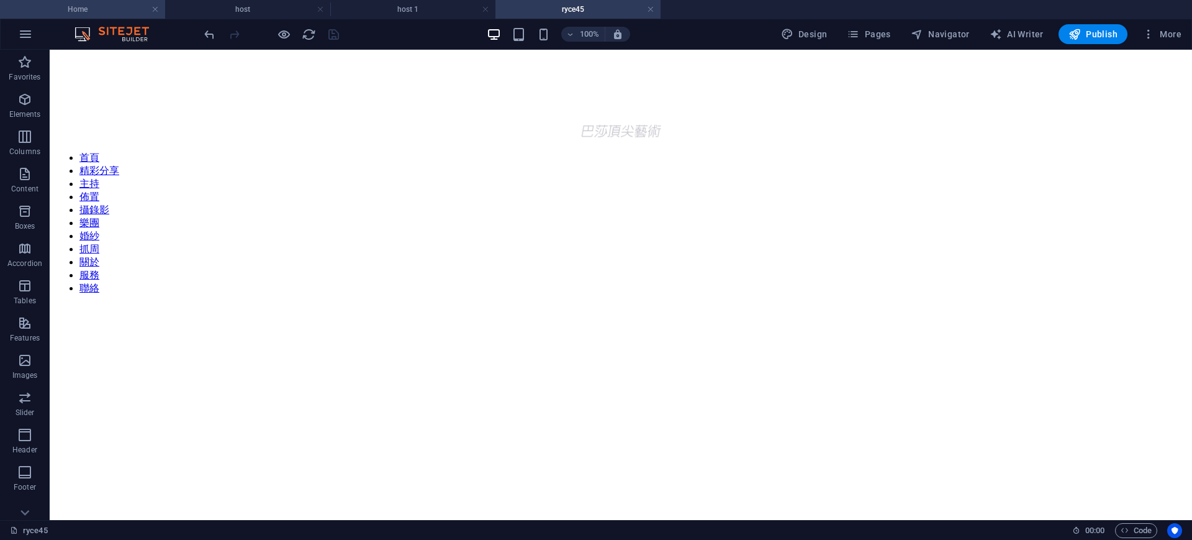
click at [50, 4] on h4 "Home" at bounding box center [82, 9] width 165 height 14
click at [1015, 305] on figure at bounding box center [621, 305] width 1133 height 0
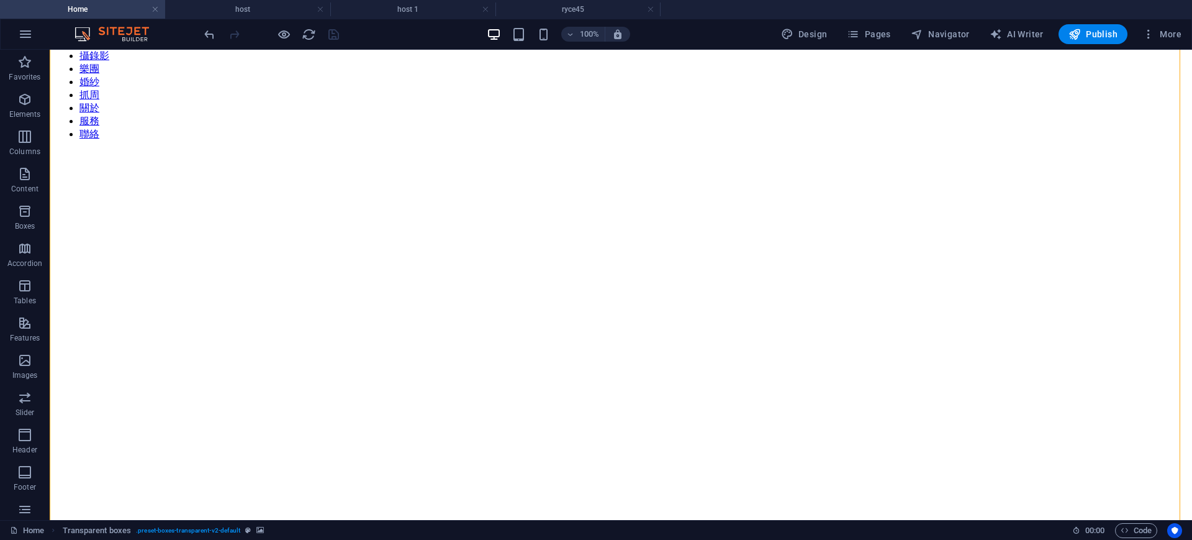
scroll to position [155, 0]
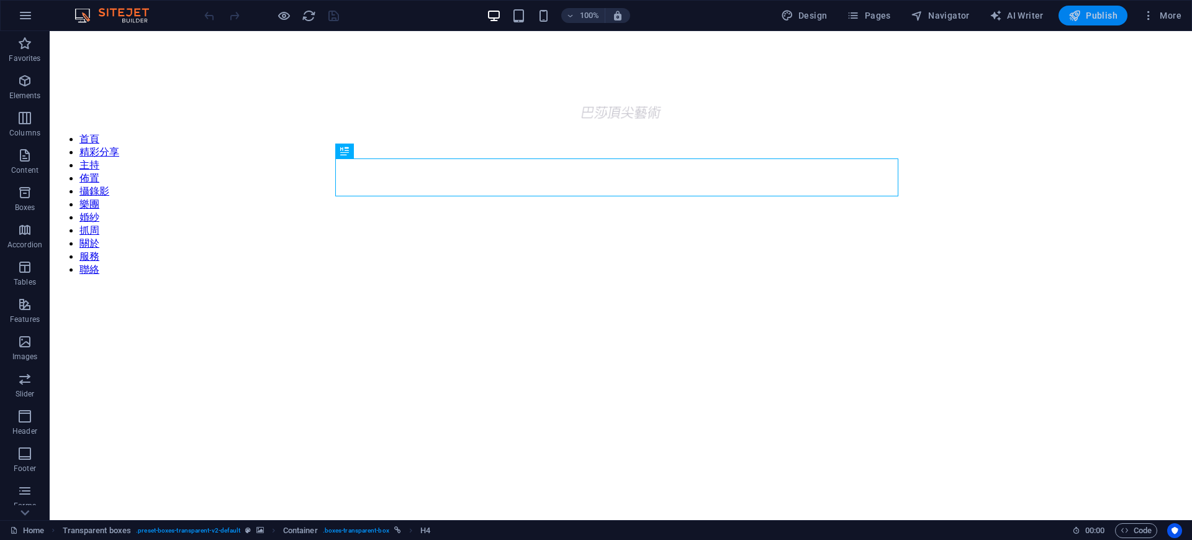
click at [1087, 15] on span "Publish" at bounding box center [1093, 15] width 49 height 12
